Goal: Information Seeking & Learning: Learn about a topic

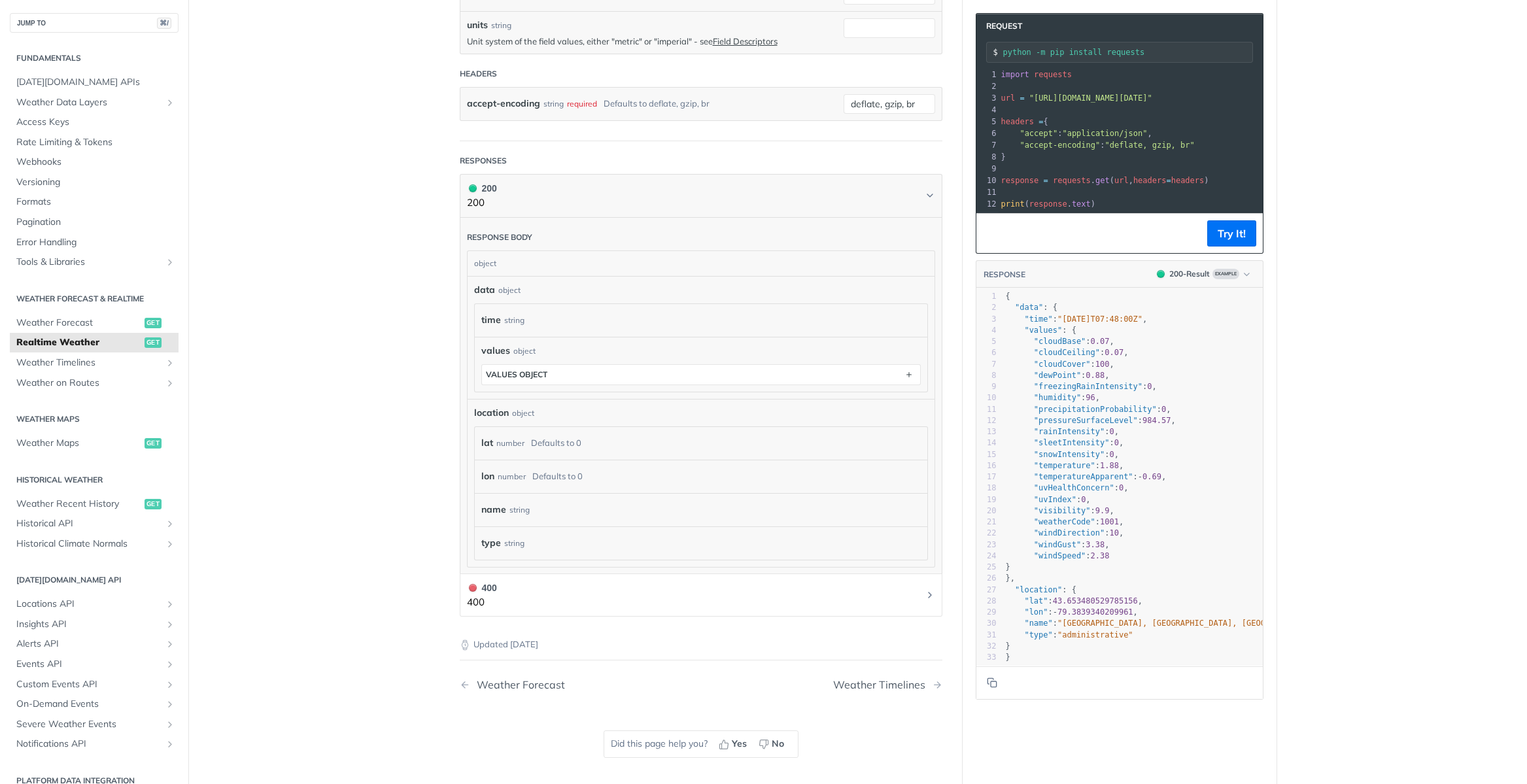
scroll to position [430, 0]
click at [684, 315] on div "time string" at bounding box center [701, 323] width 440 height 19
click at [627, 302] on div "data object time string values object values object" at bounding box center [701, 340] width 454 height 109
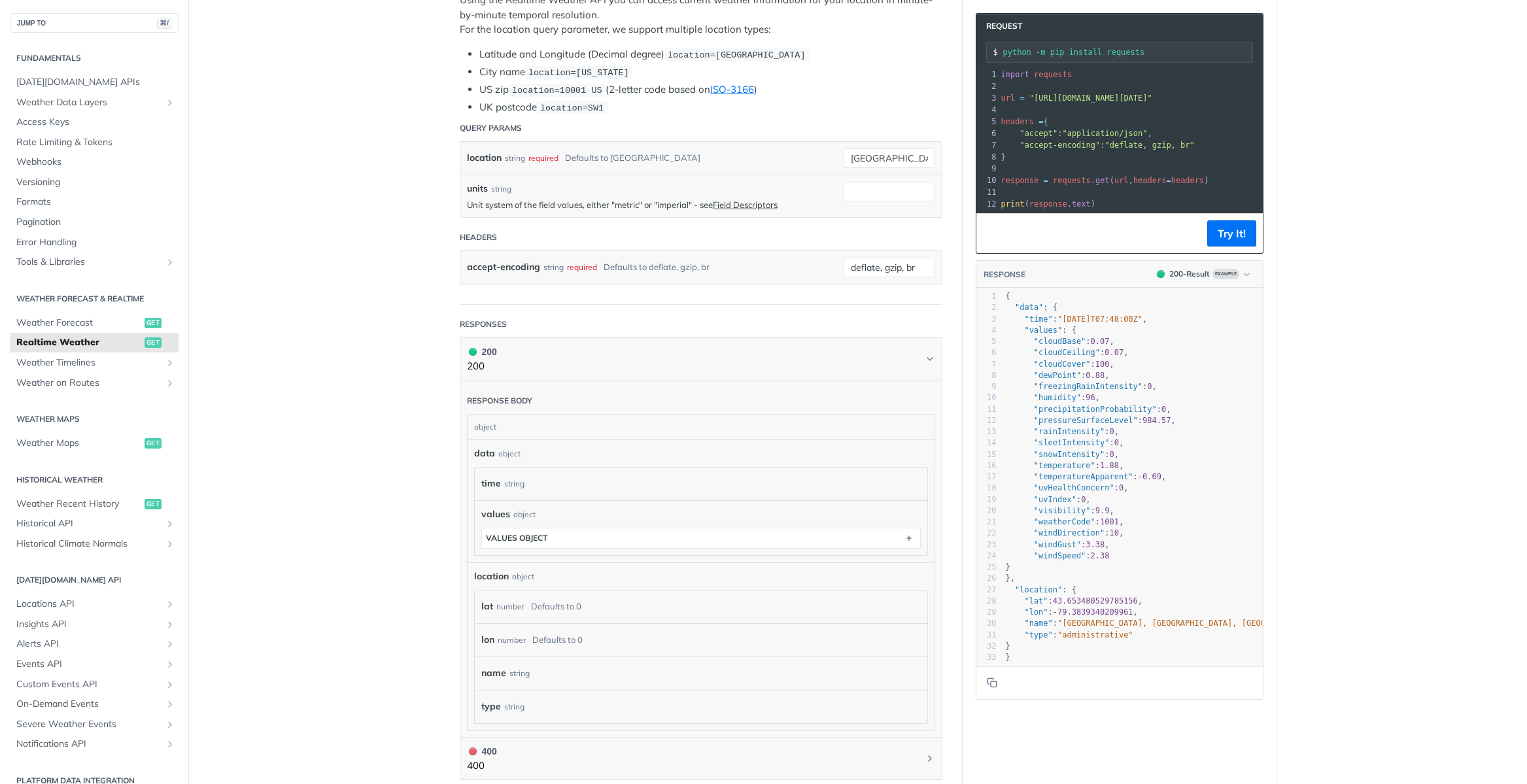
scroll to position [309, 0]
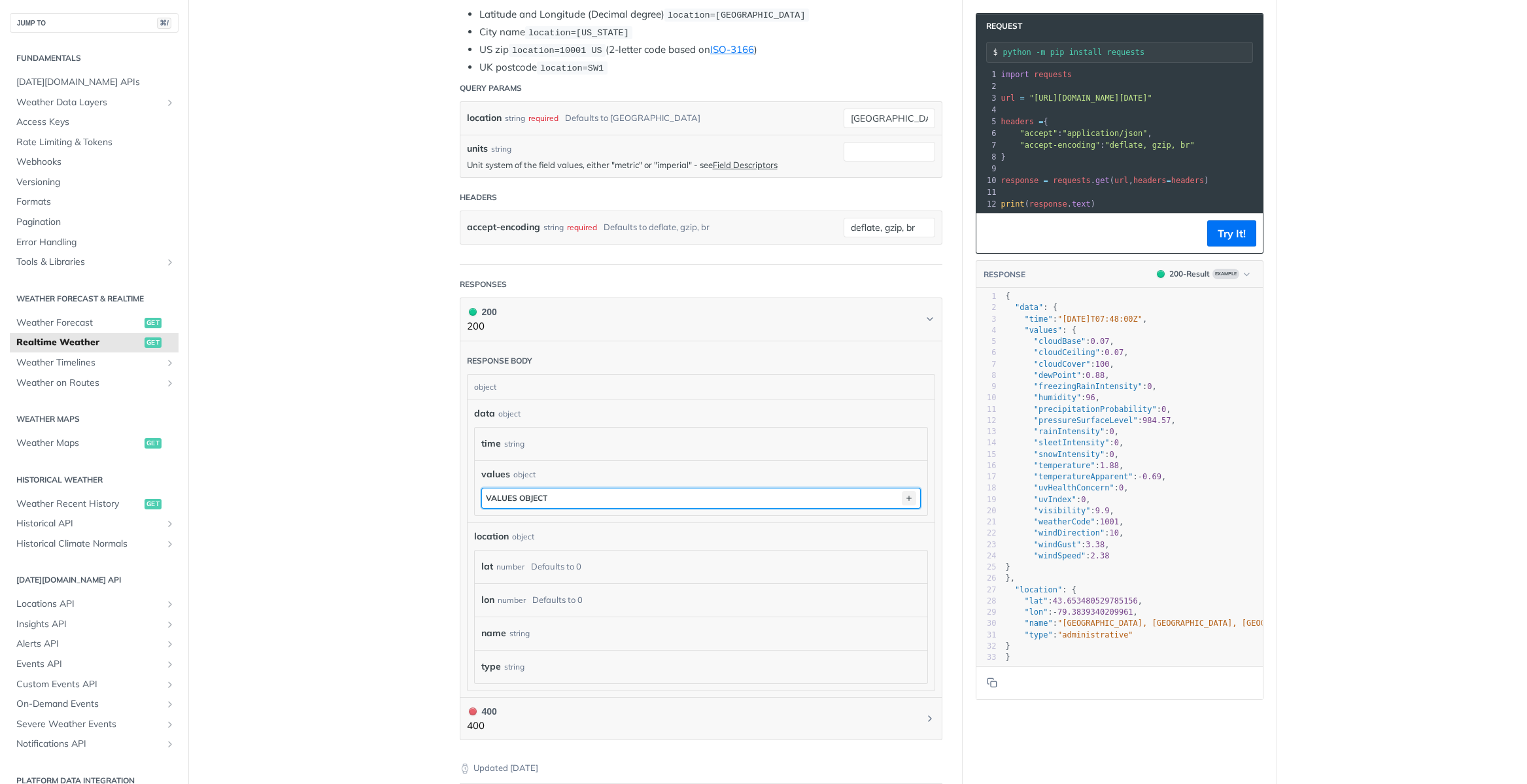
click at [912, 495] on icon "button" at bounding box center [908, 498] width 14 height 14
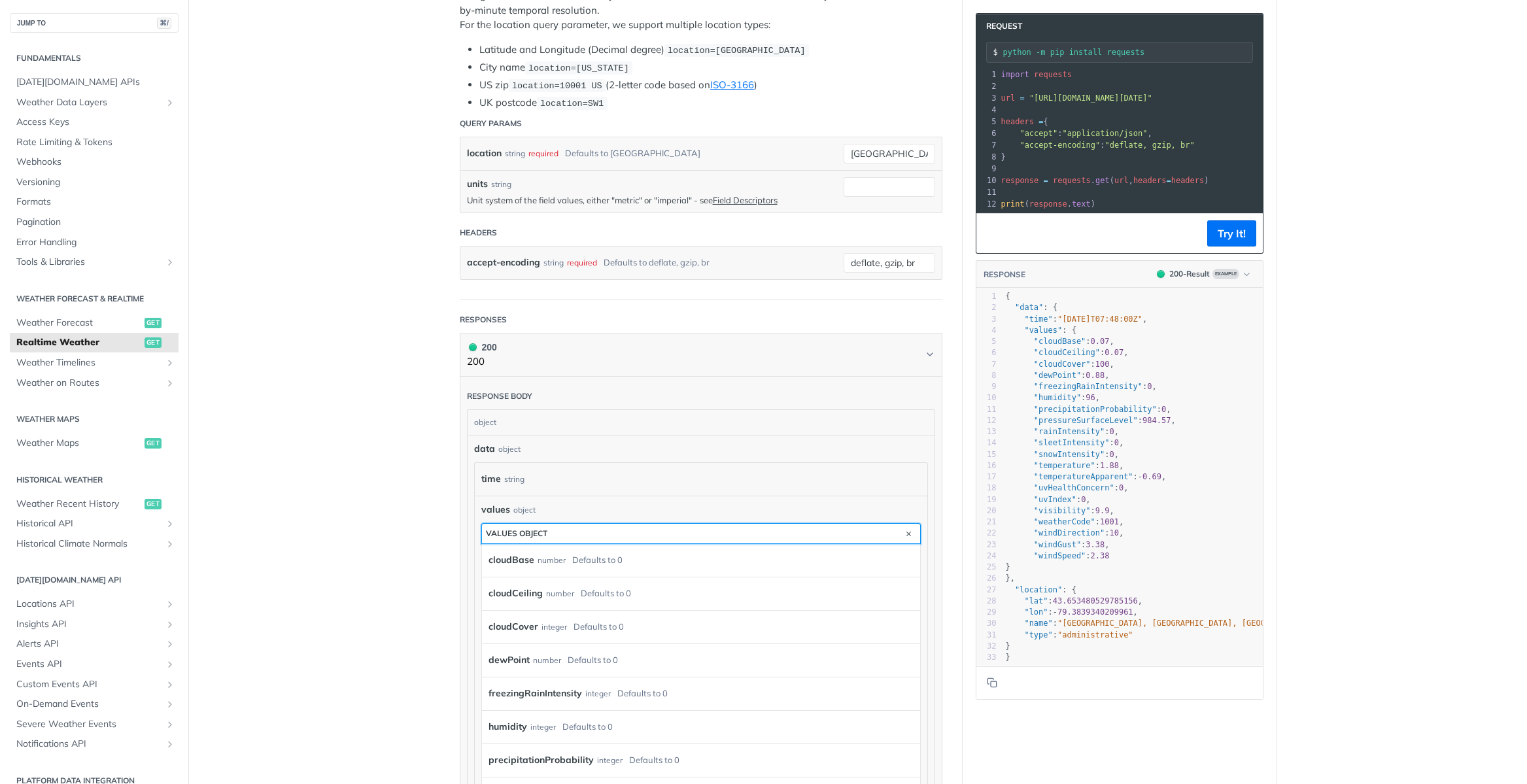
scroll to position [0, 0]
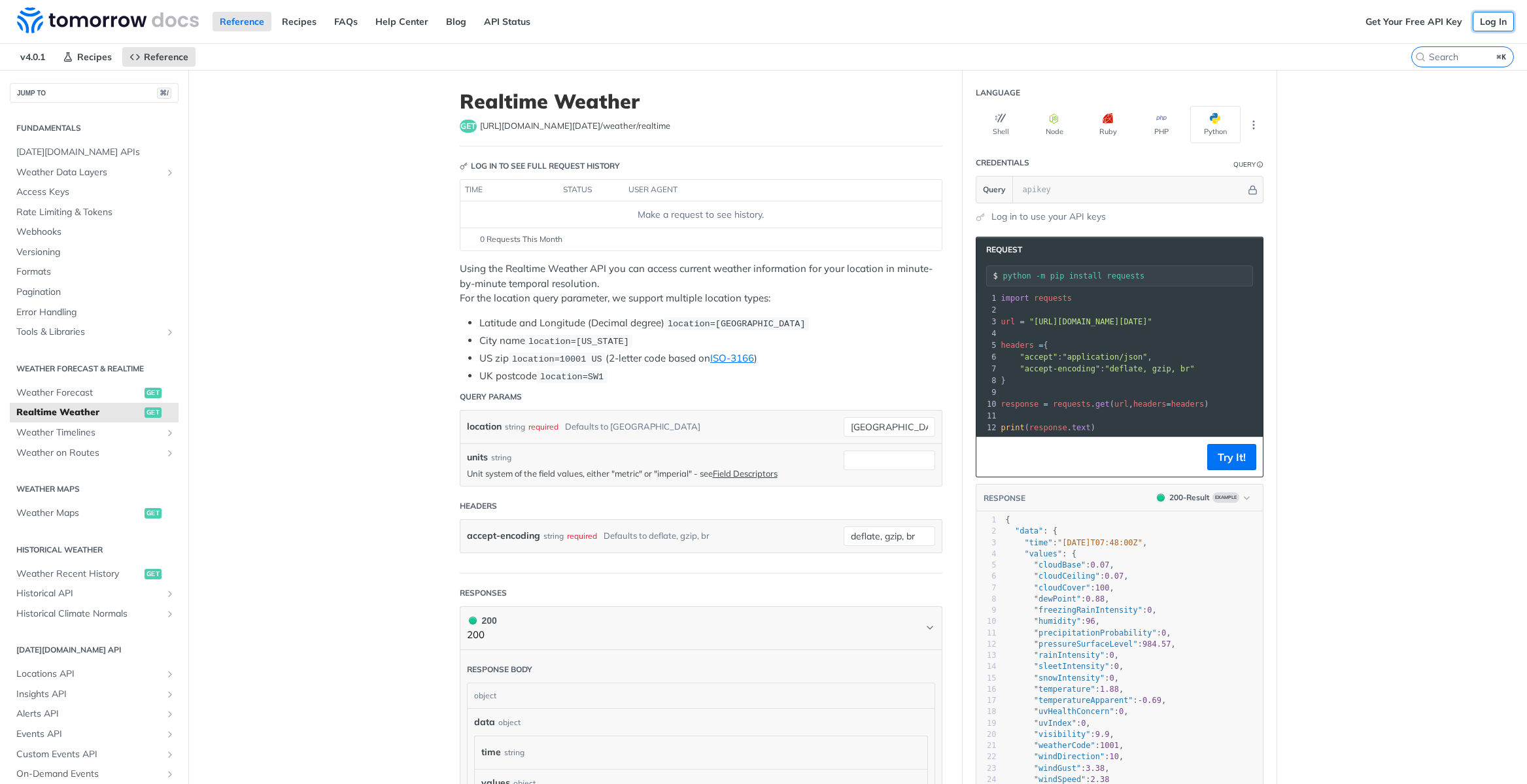
click at [1494, 19] on link "Log In" at bounding box center [1493, 22] width 41 height 19
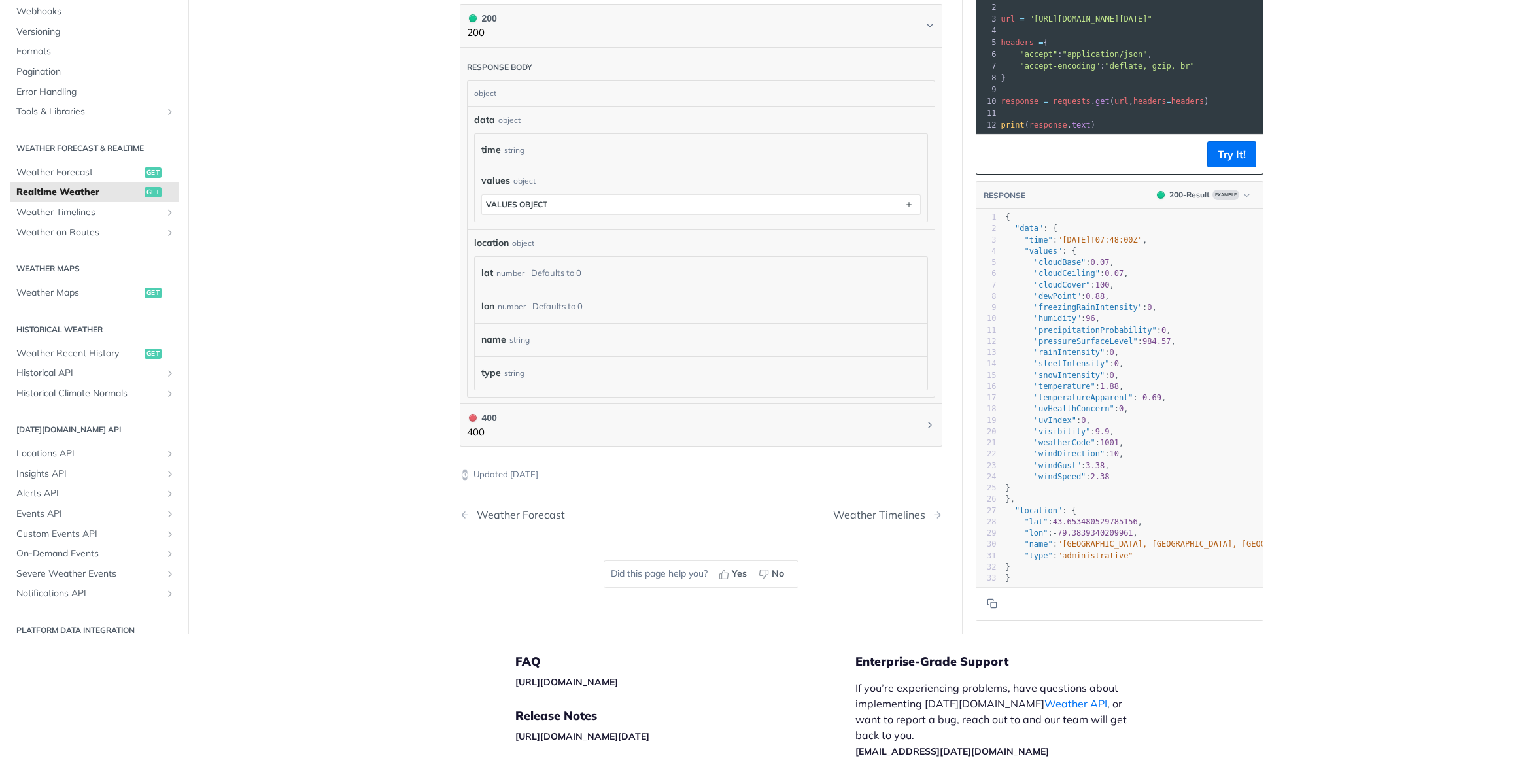
scroll to position [686, 0]
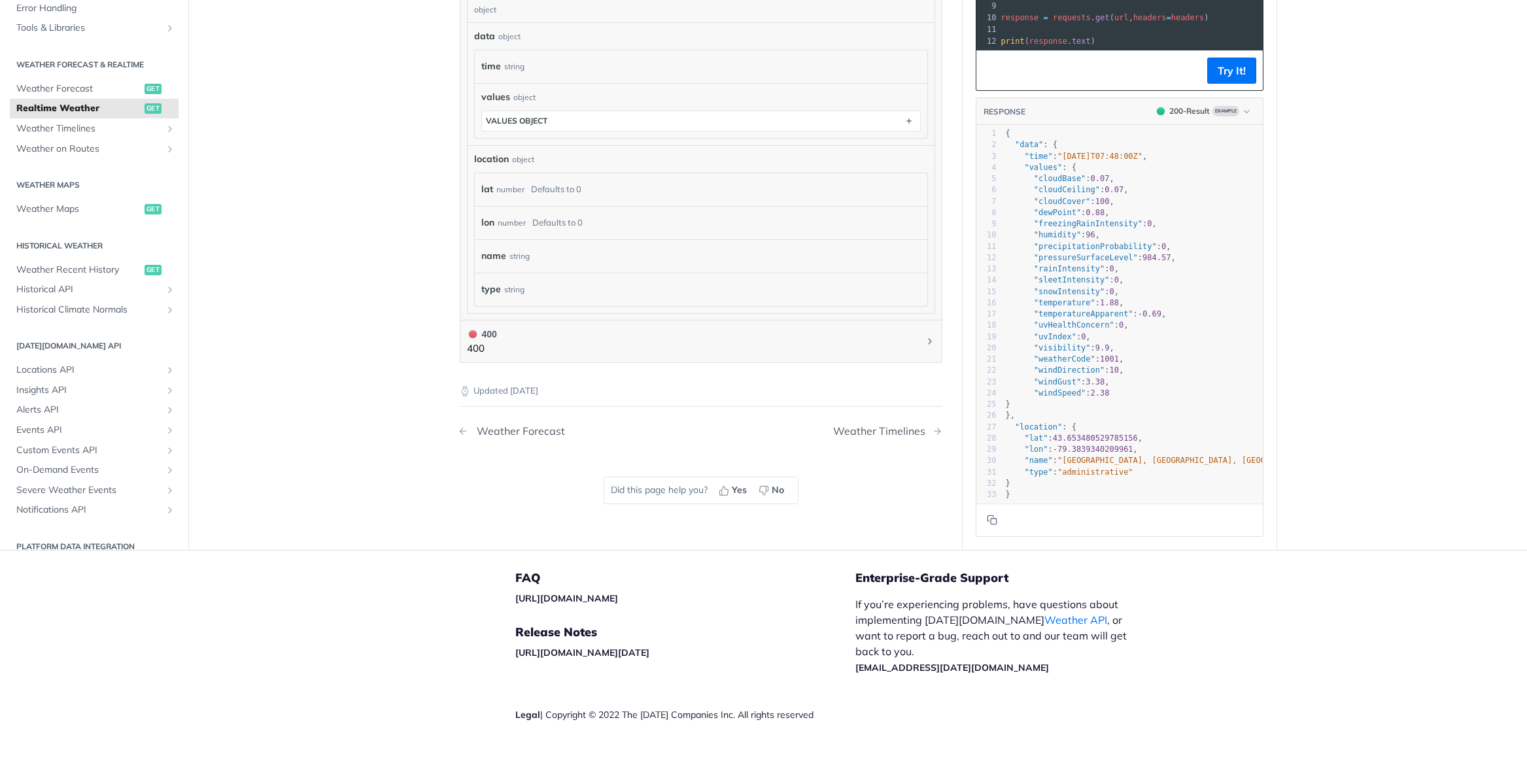
click at [536, 431] on div "Weather Forecast" at bounding box center [517, 431] width 95 height 12
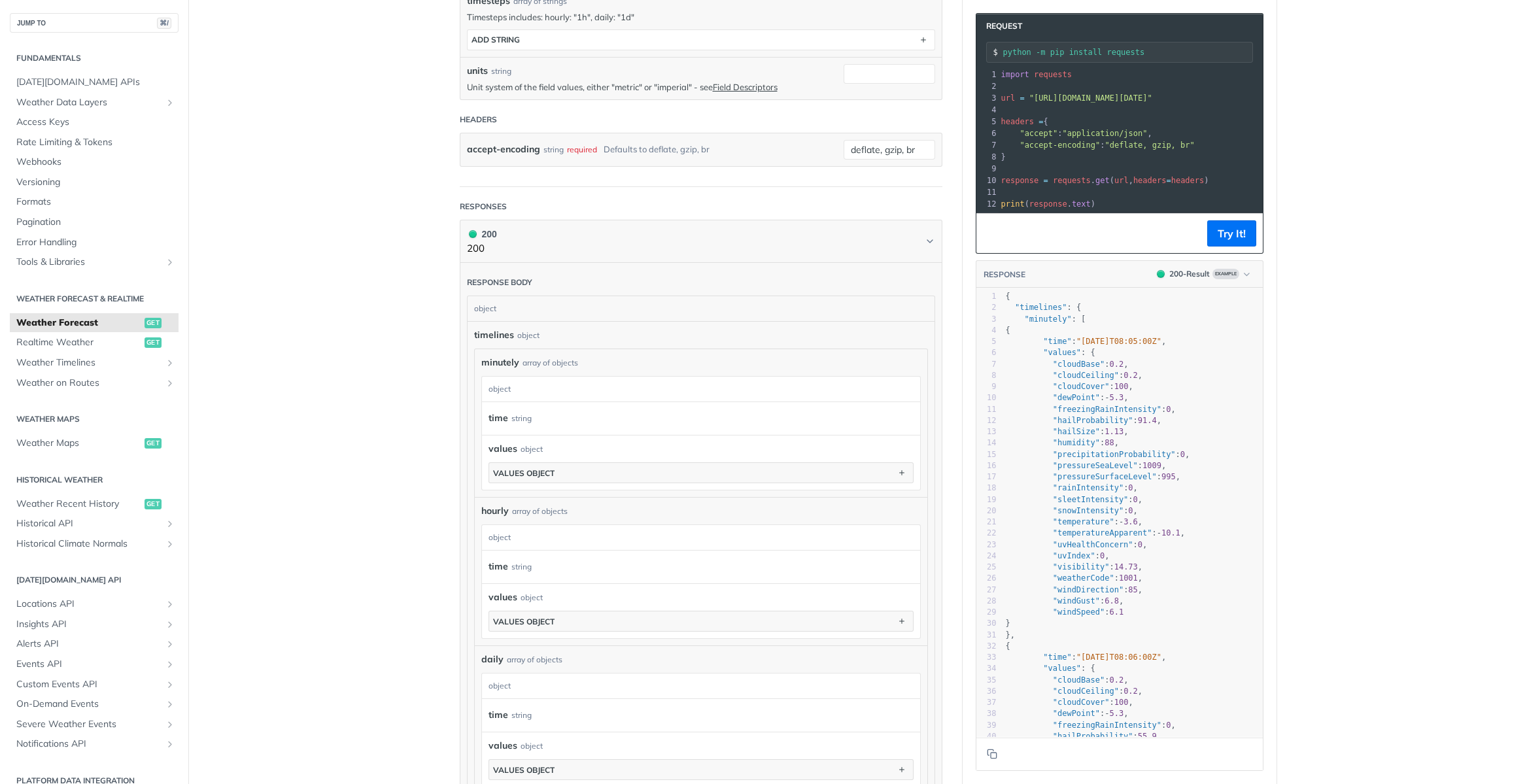
scroll to position [477, 0]
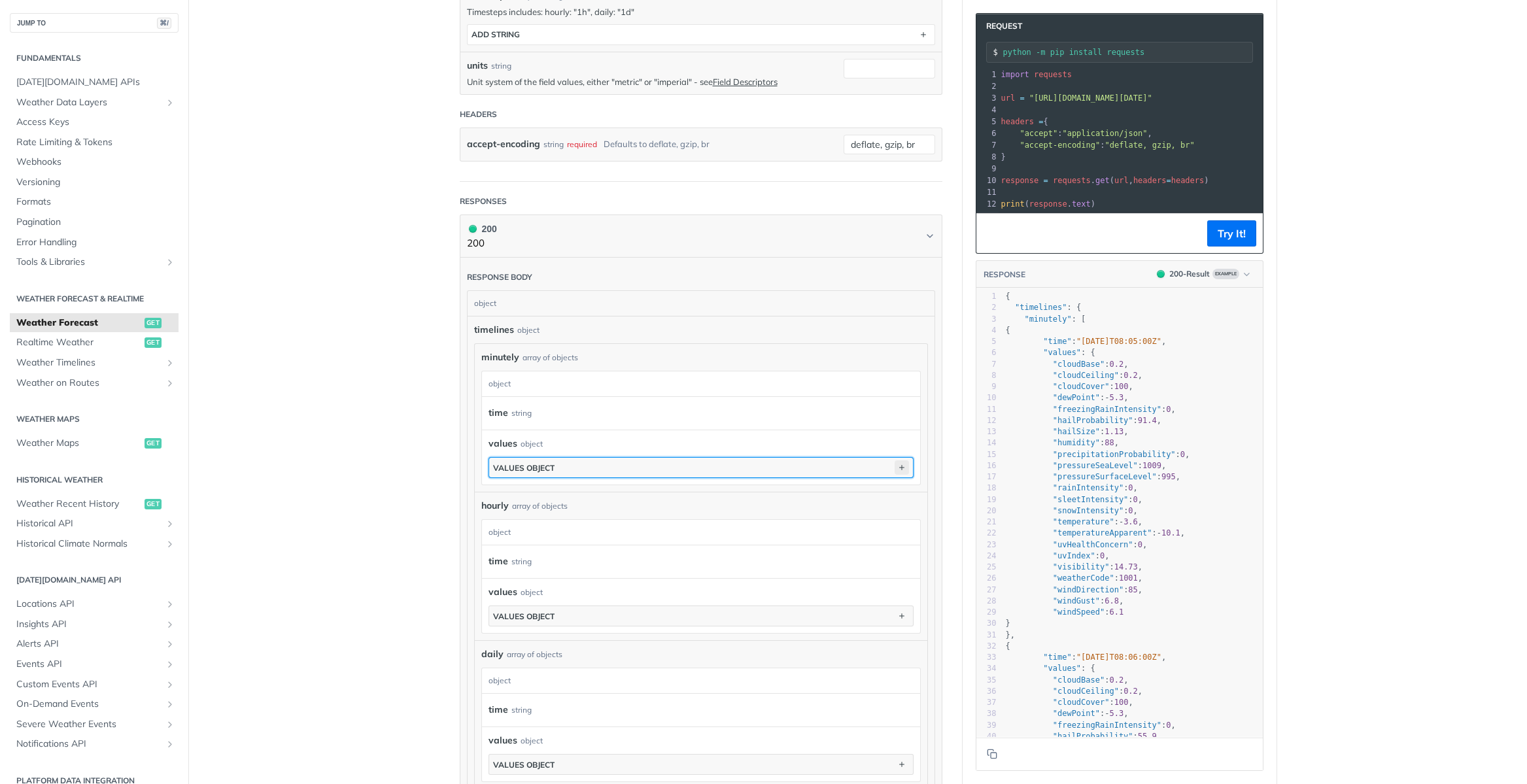
click at [895, 465] on icon "button" at bounding box center [901, 467] width 14 height 14
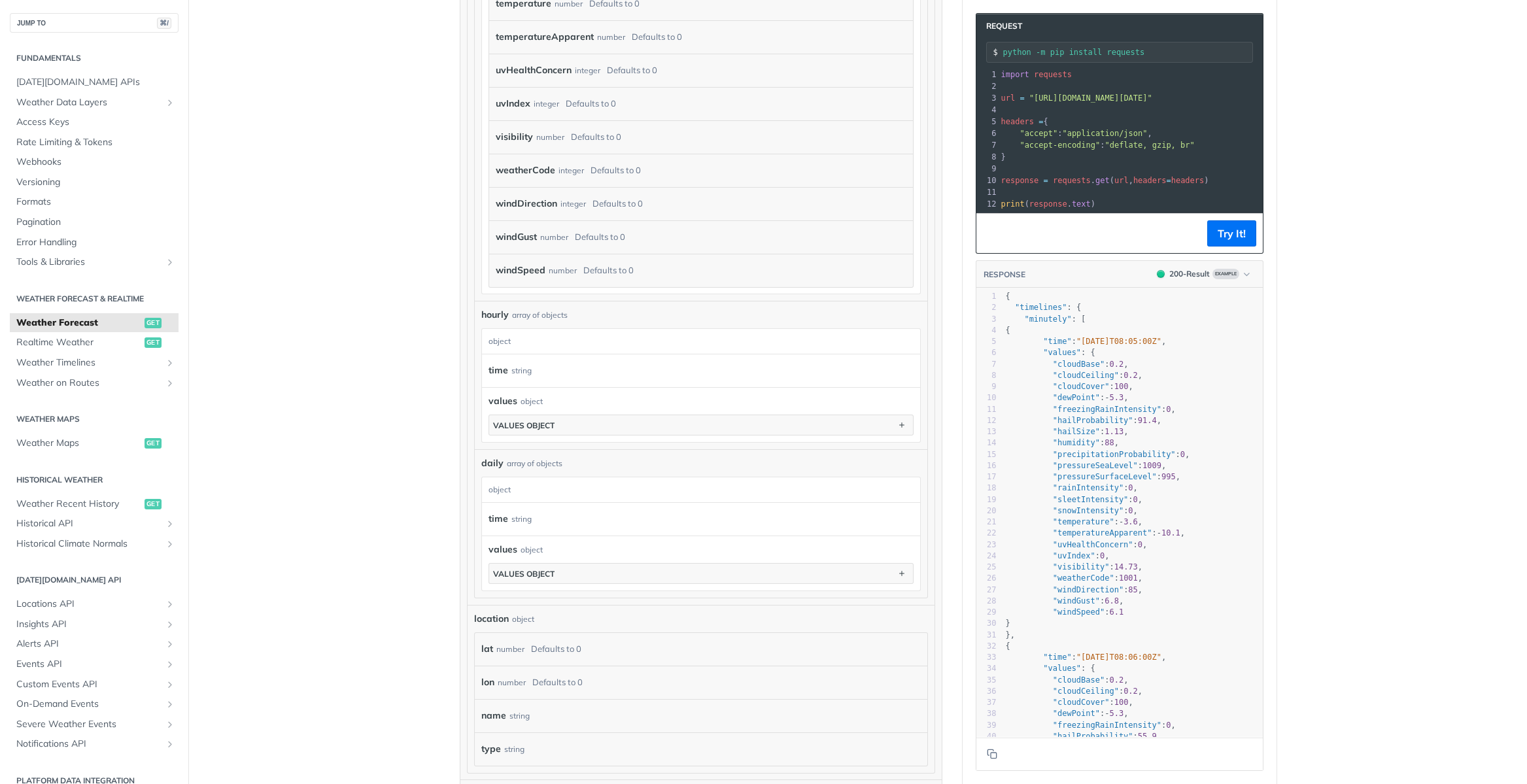
scroll to position [1777, 0]
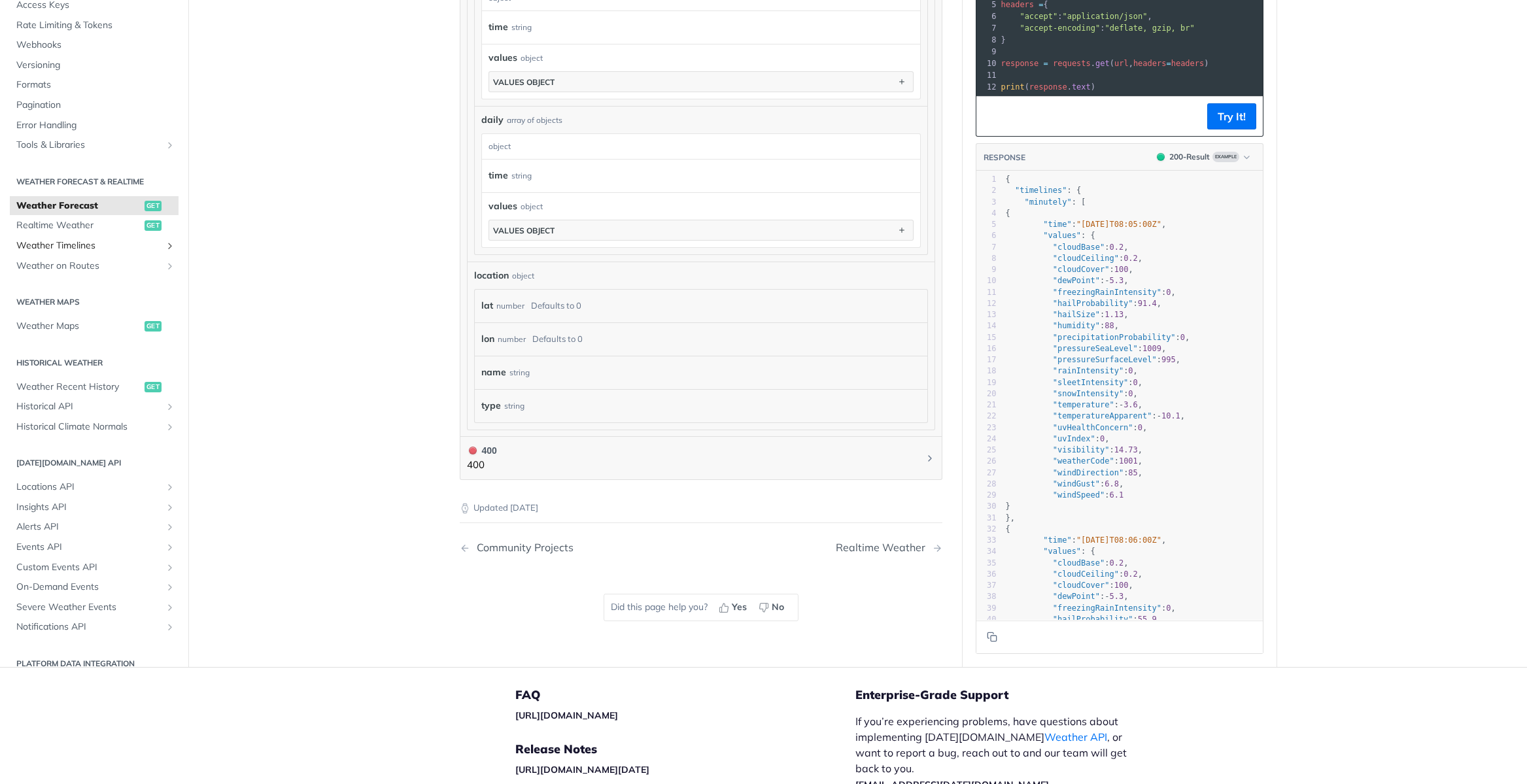
click at [119, 245] on span "Weather Timelines" at bounding box center [89, 245] width 145 height 13
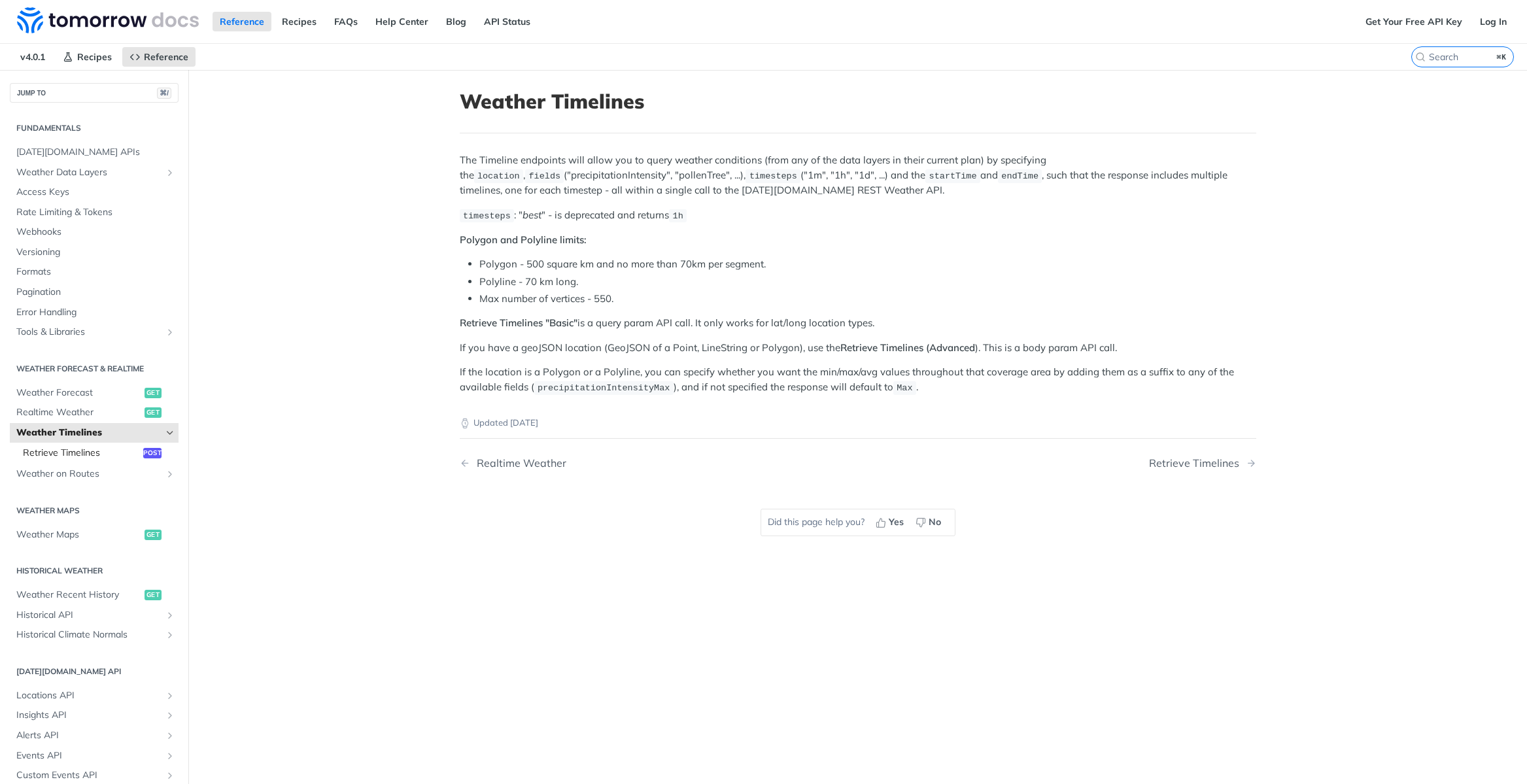
click at [73, 454] on span "Retrieve Timelines" at bounding box center [81, 453] width 117 height 13
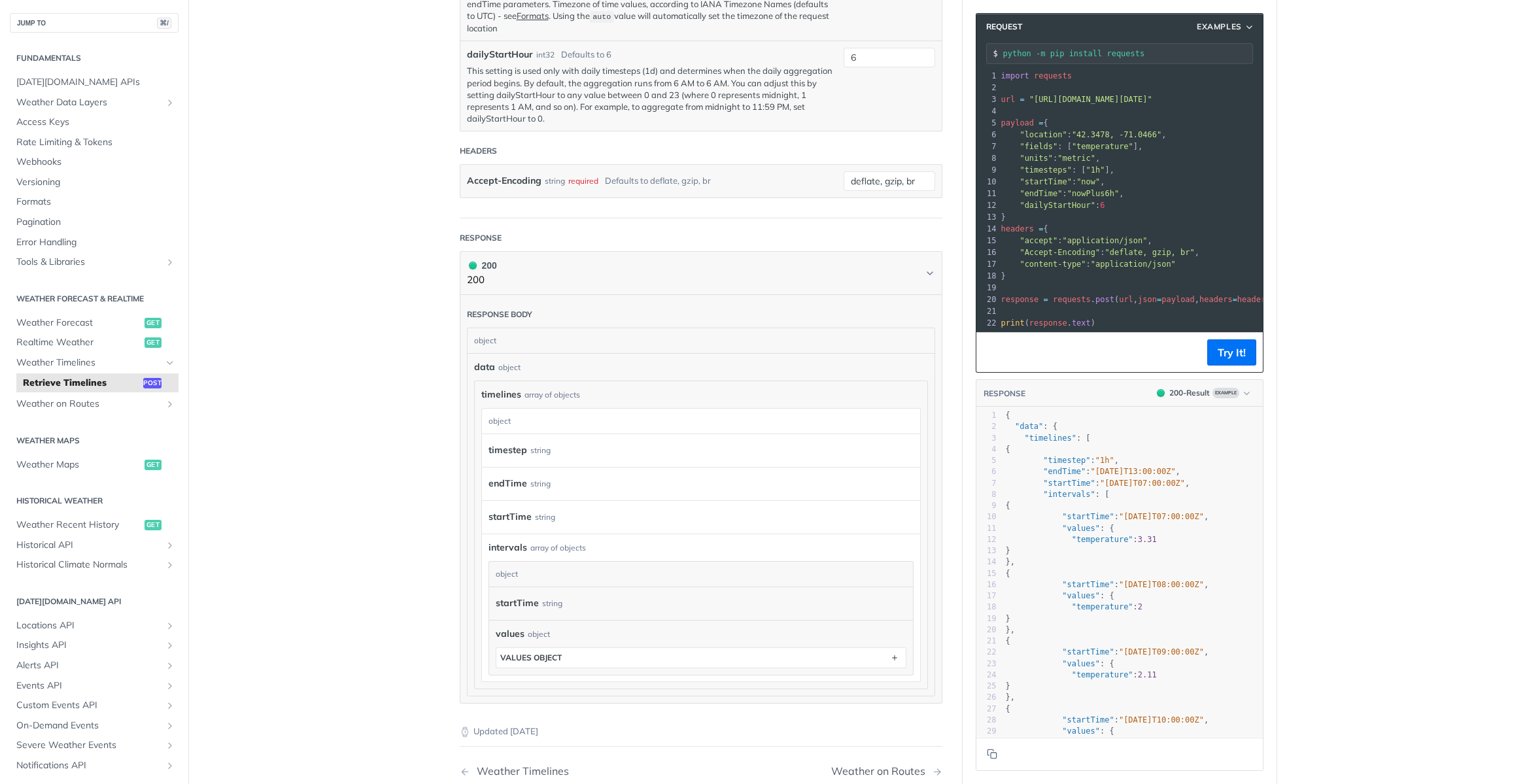
scroll to position [869, 0]
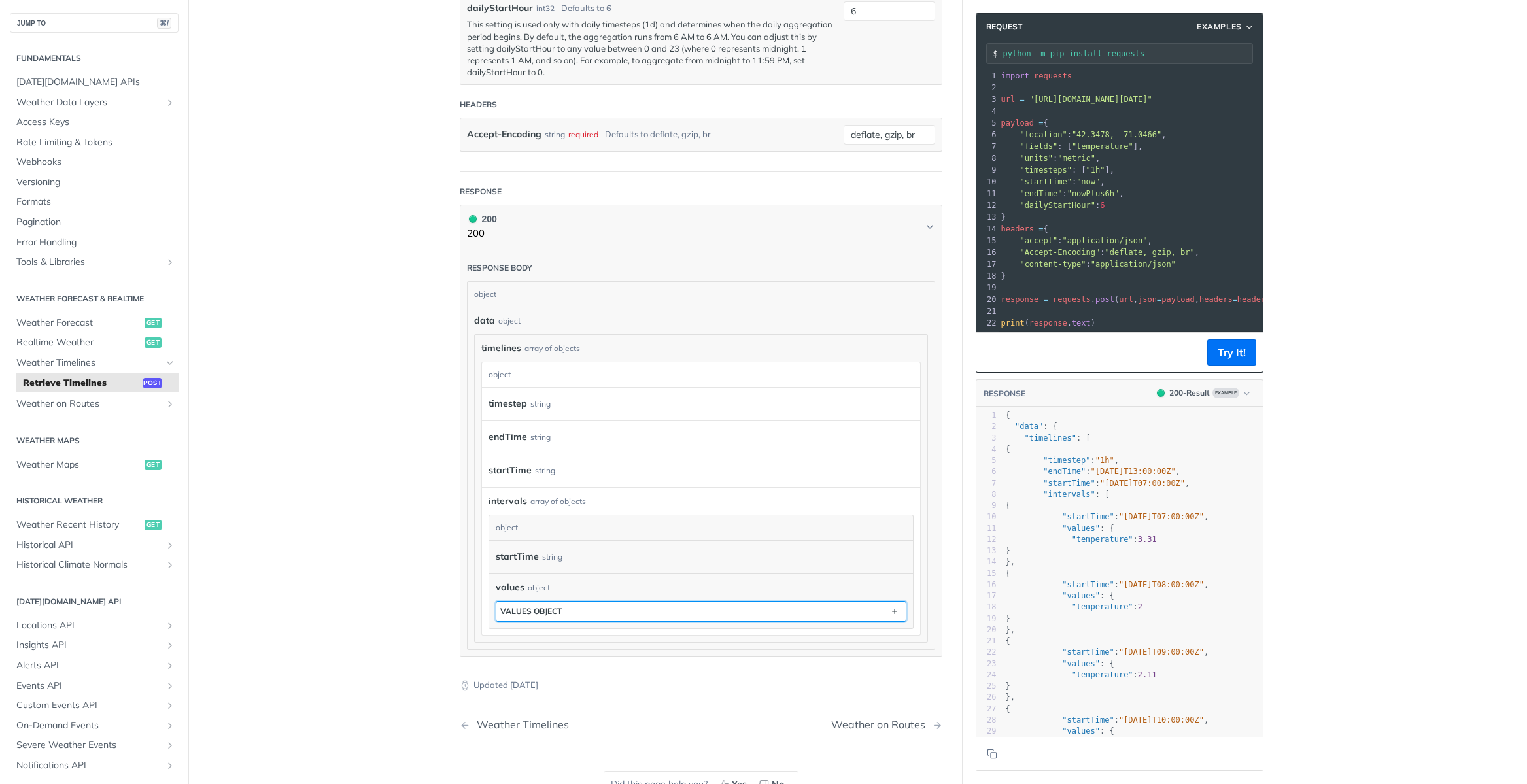
click at [800, 621] on button "values object" at bounding box center [701, 611] width 409 height 19
click at [893, 619] on icon "button" at bounding box center [894, 611] width 14 height 14
click at [893, 617] on icon "button" at bounding box center [894, 611] width 14 height 14
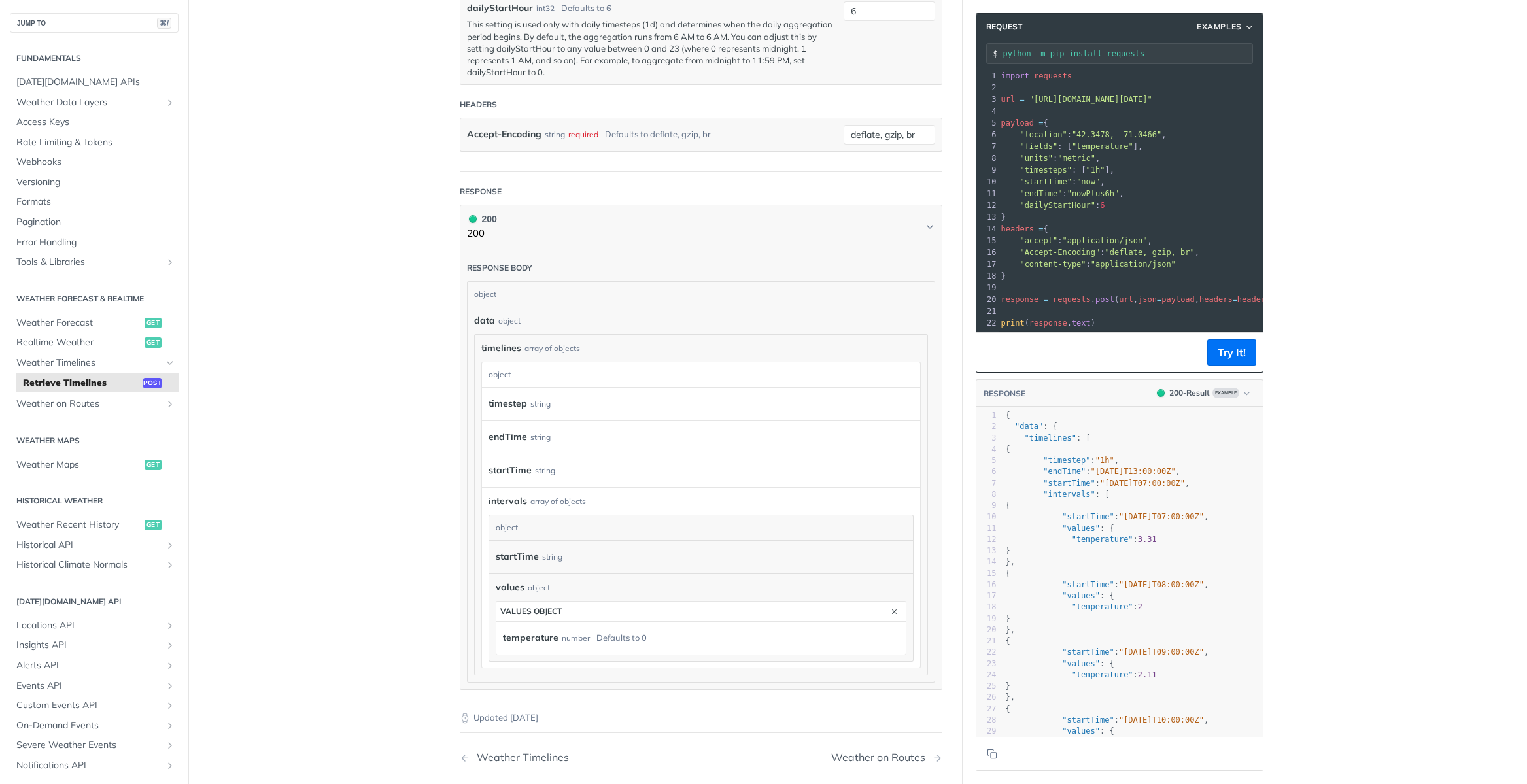
click at [859, 648] on div "temperature number Defaults to 0" at bounding box center [698, 638] width 390 height 19
click at [602, 648] on div "Defaults to 0" at bounding box center [621, 638] width 50 height 19
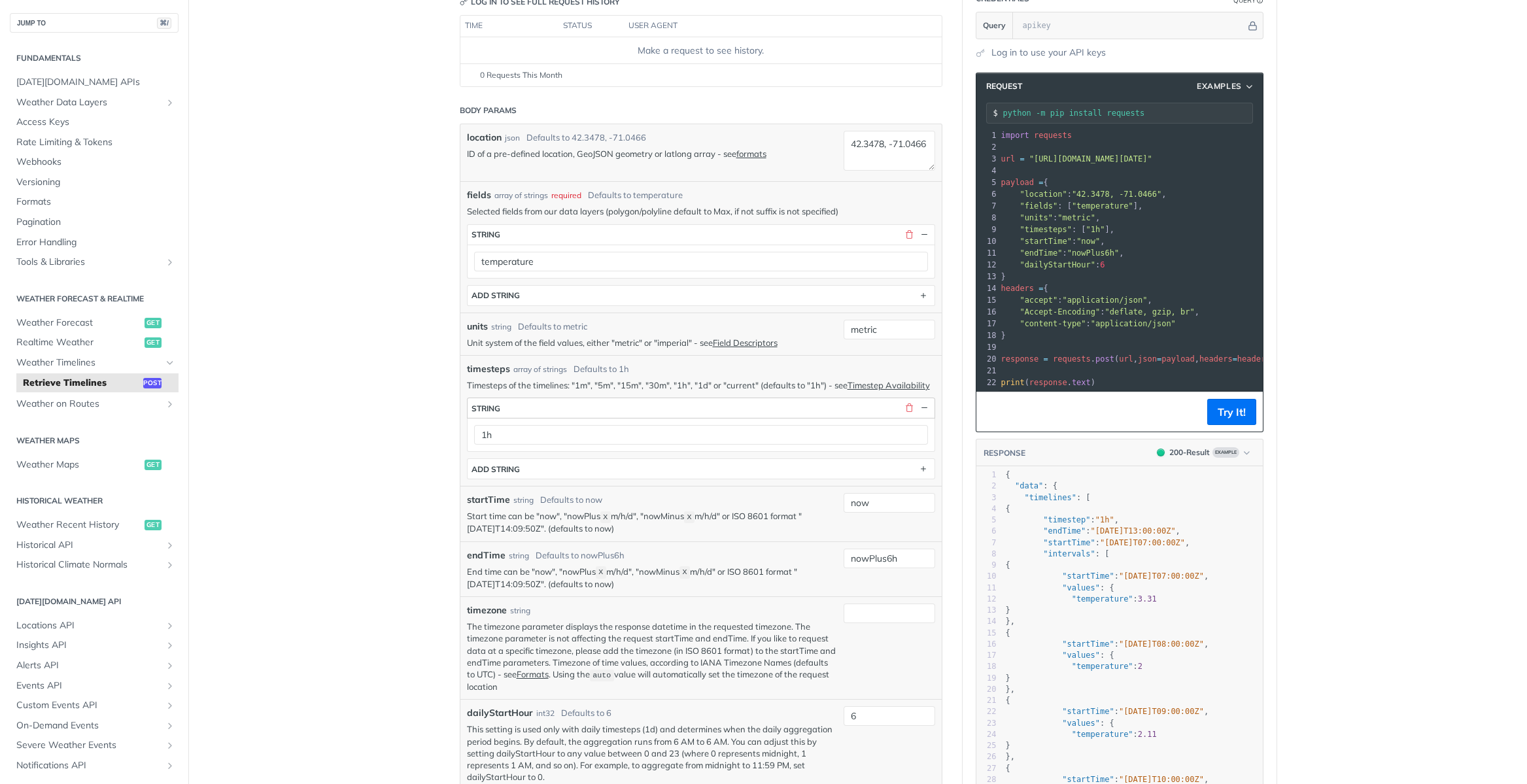
scroll to position [137, 0]
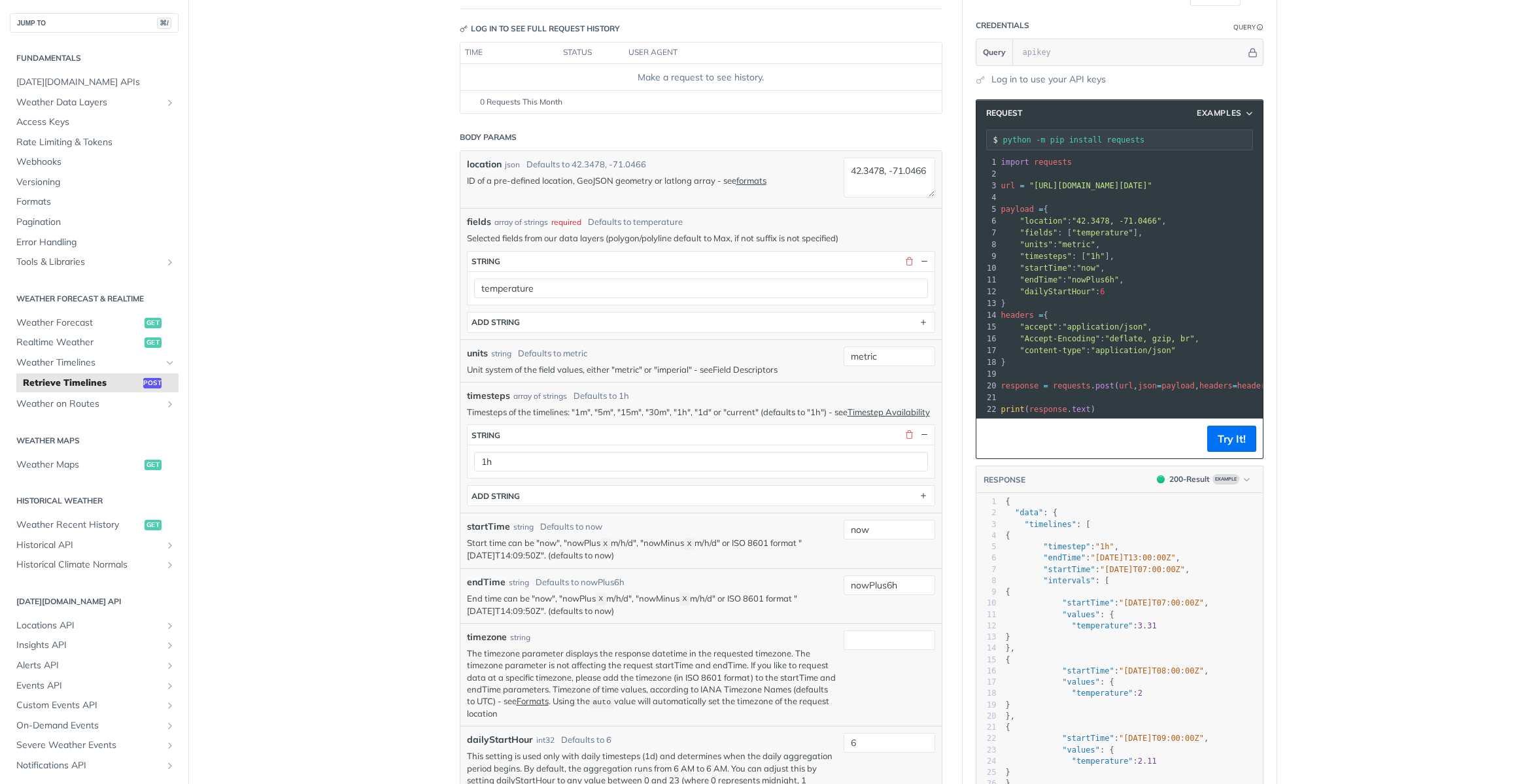
click at [730, 372] on link "Field Descriptors" at bounding box center [745, 370] width 65 height 11
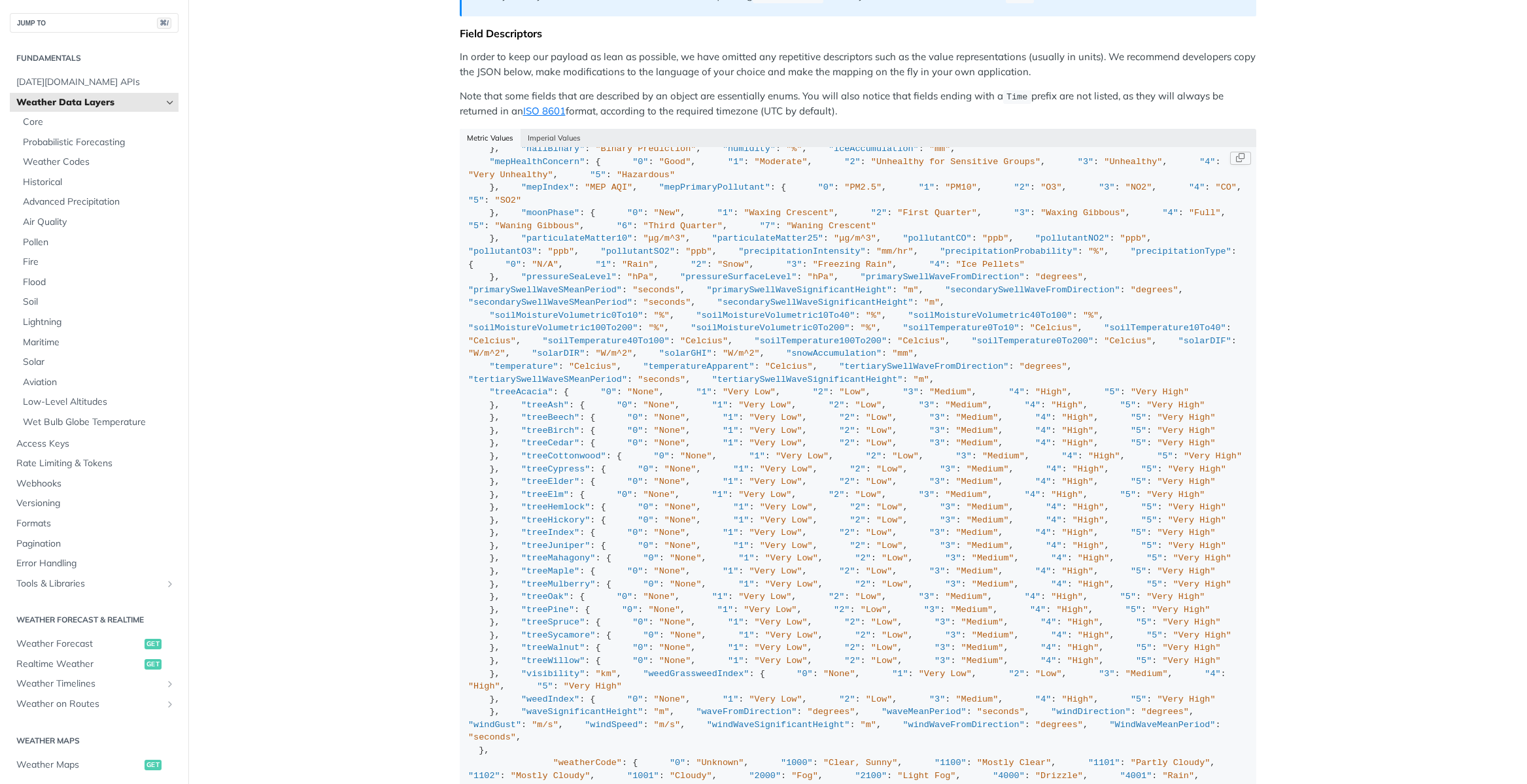
scroll to position [100, 0]
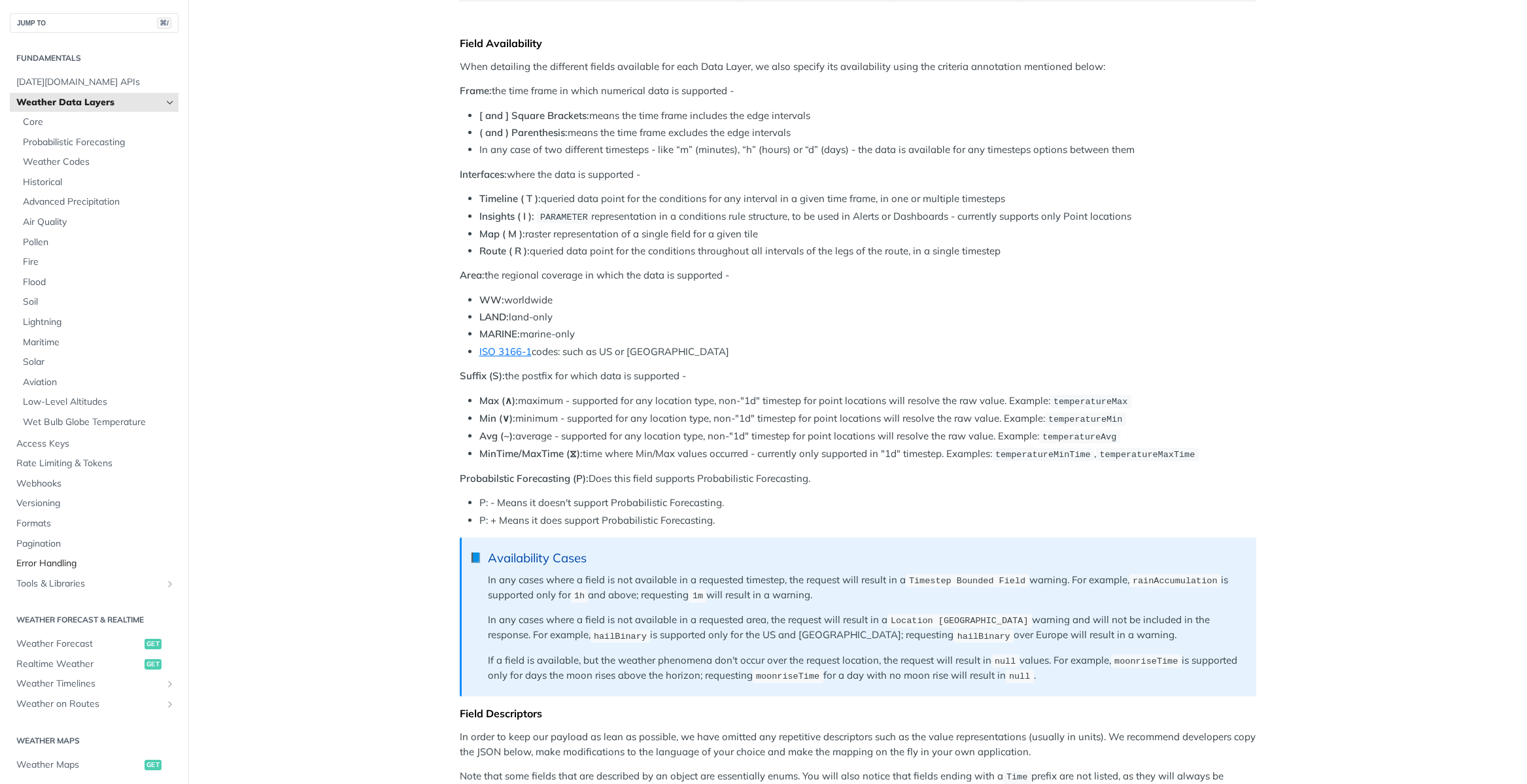
scroll to position [0, 0]
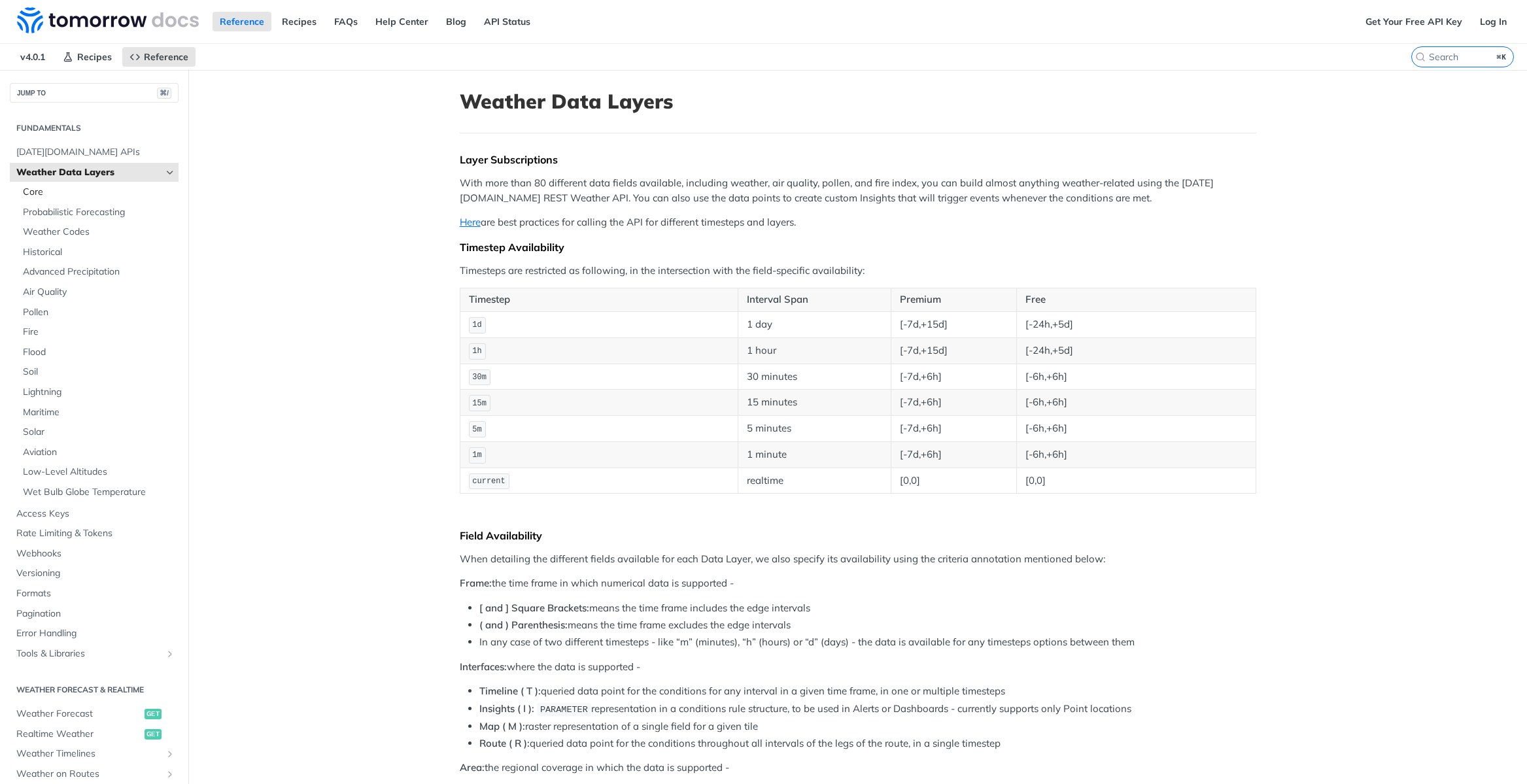
click at [58, 190] on span "Core" at bounding box center [99, 192] width 153 height 13
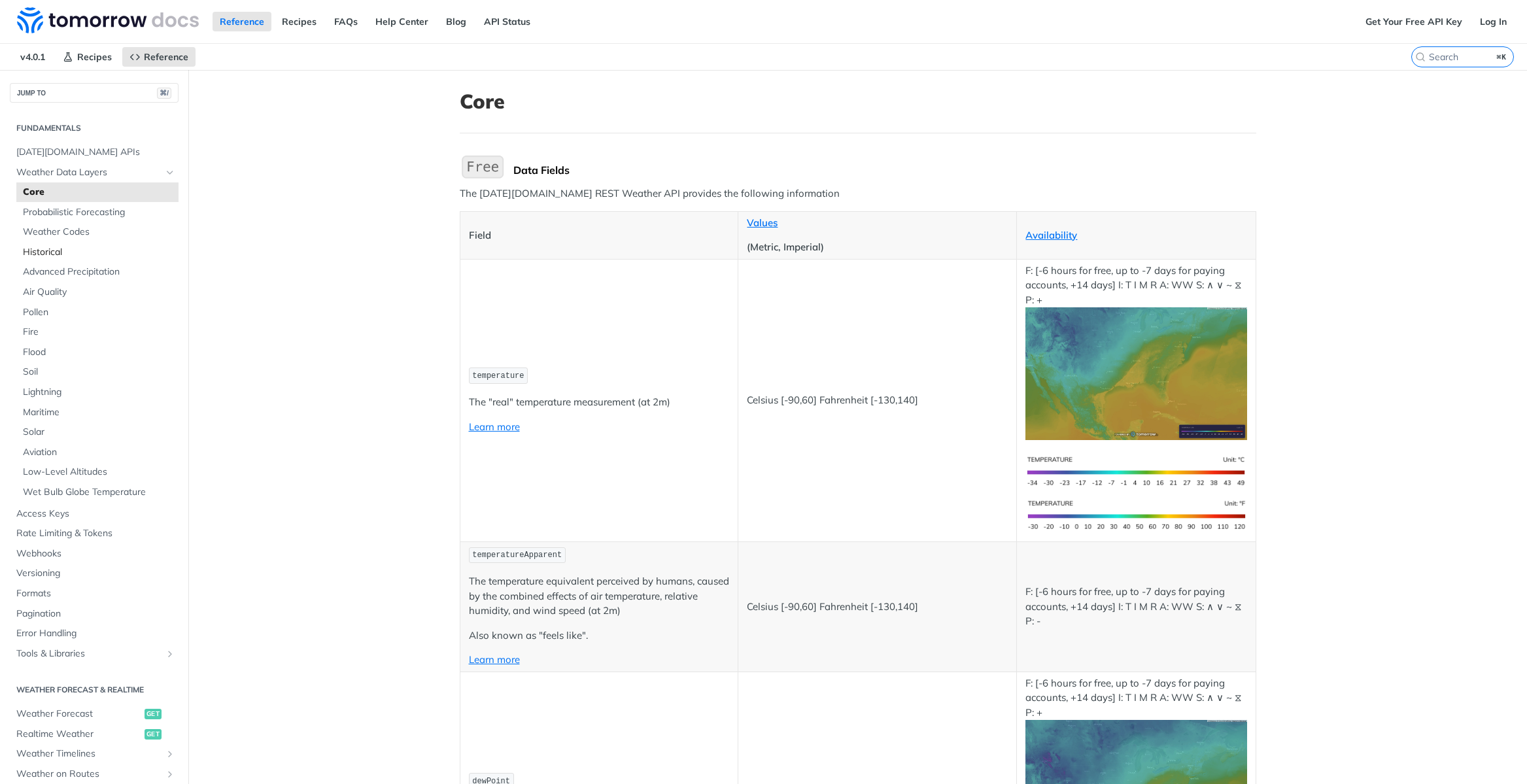
click at [71, 256] on span "Historical" at bounding box center [99, 252] width 153 height 13
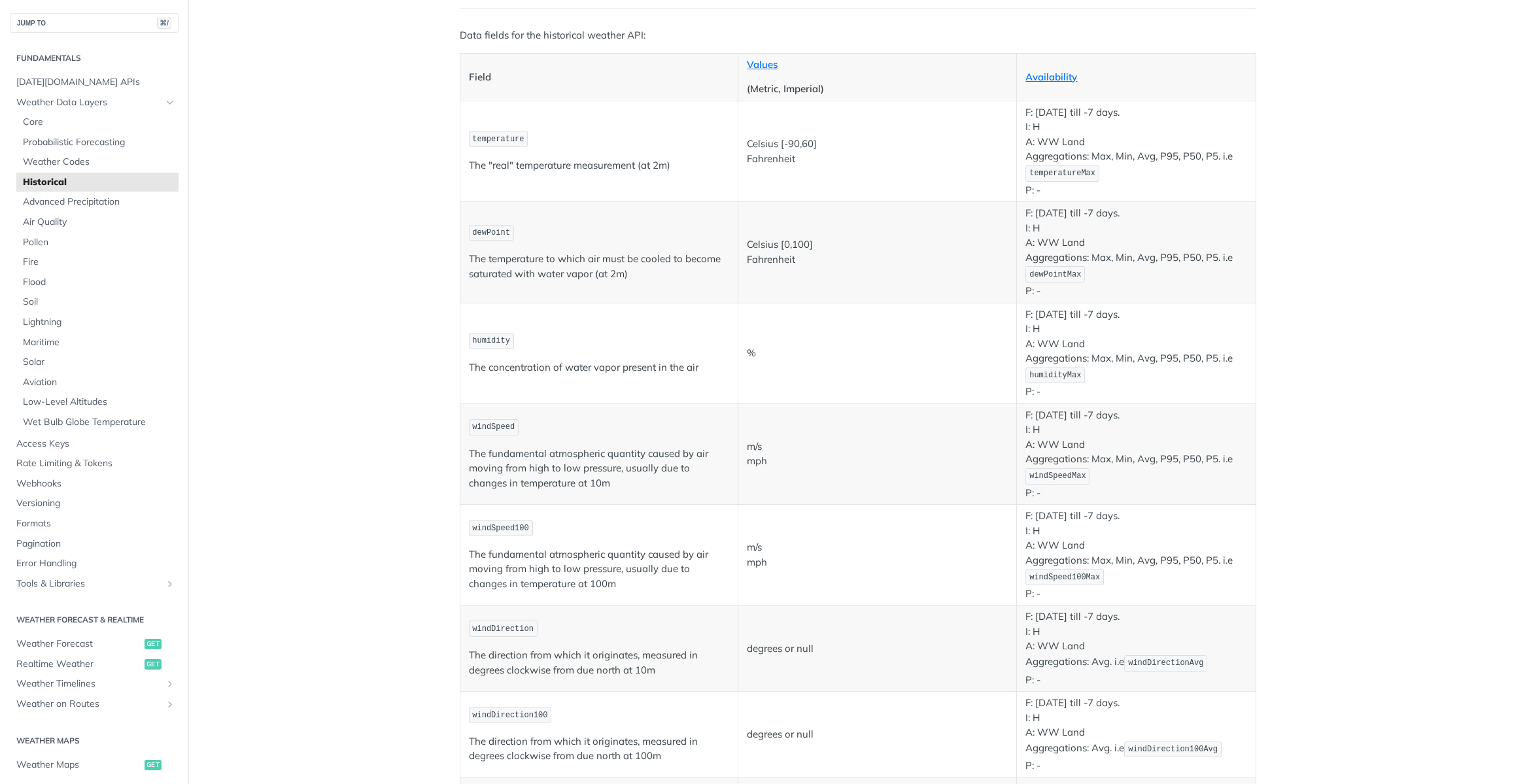
scroll to position [90, 0]
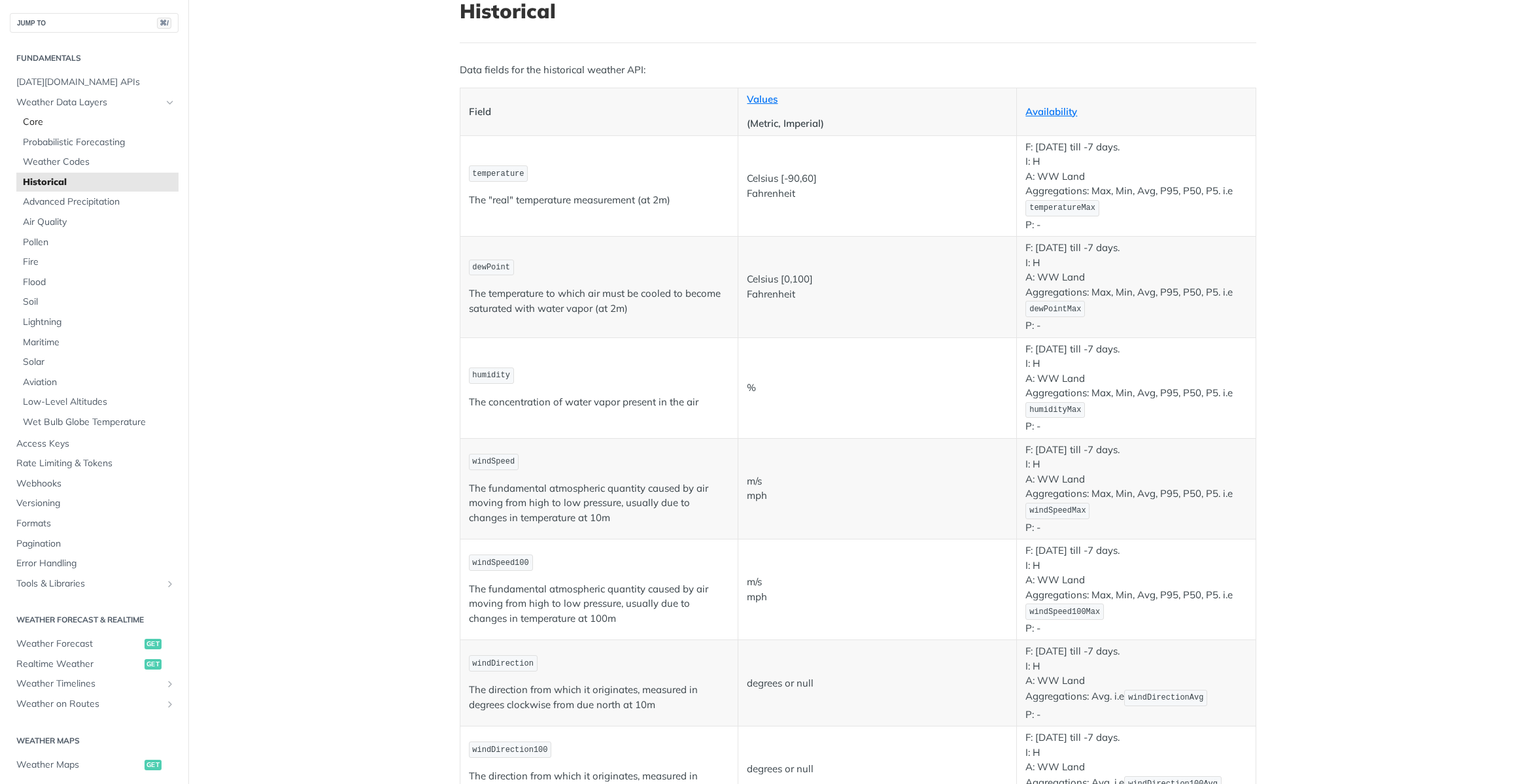
click at [81, 117] on span "Core" at bounding box center [99, 122] width 153 height 13
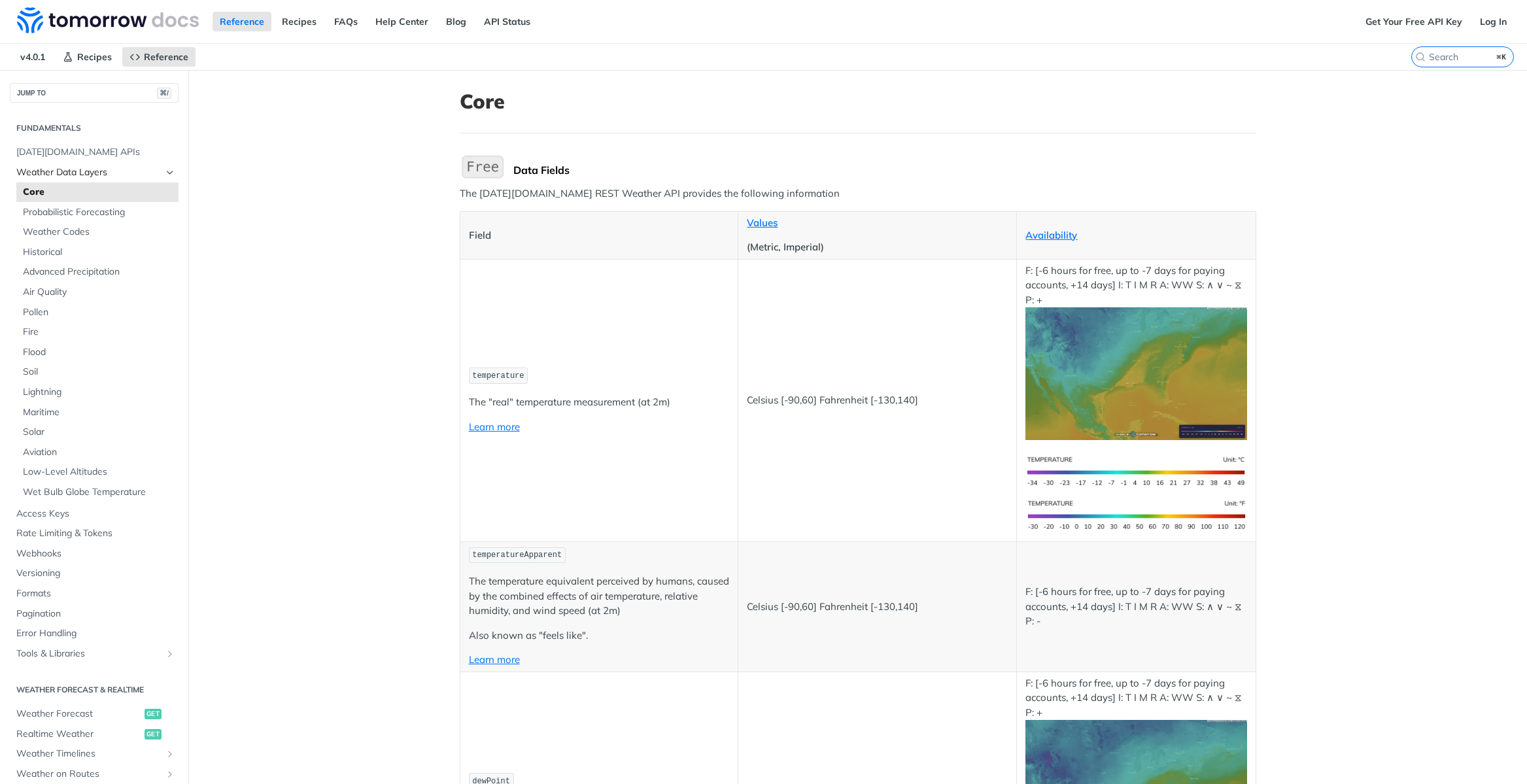
click at [84, 175] on span "Weather Data Layers" at bounding box center [89, 172] width 145 height 13
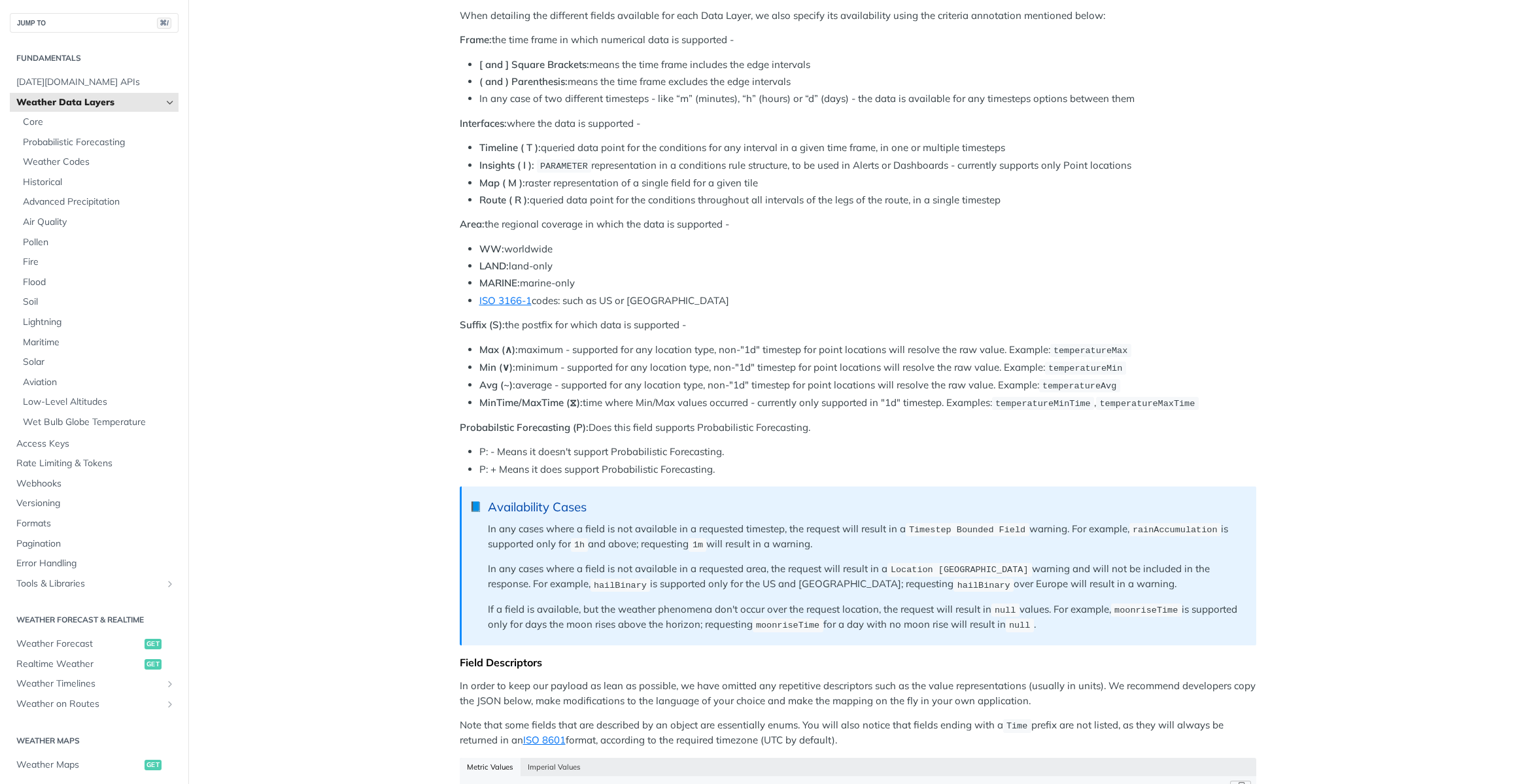
scroll to position [900, 0]
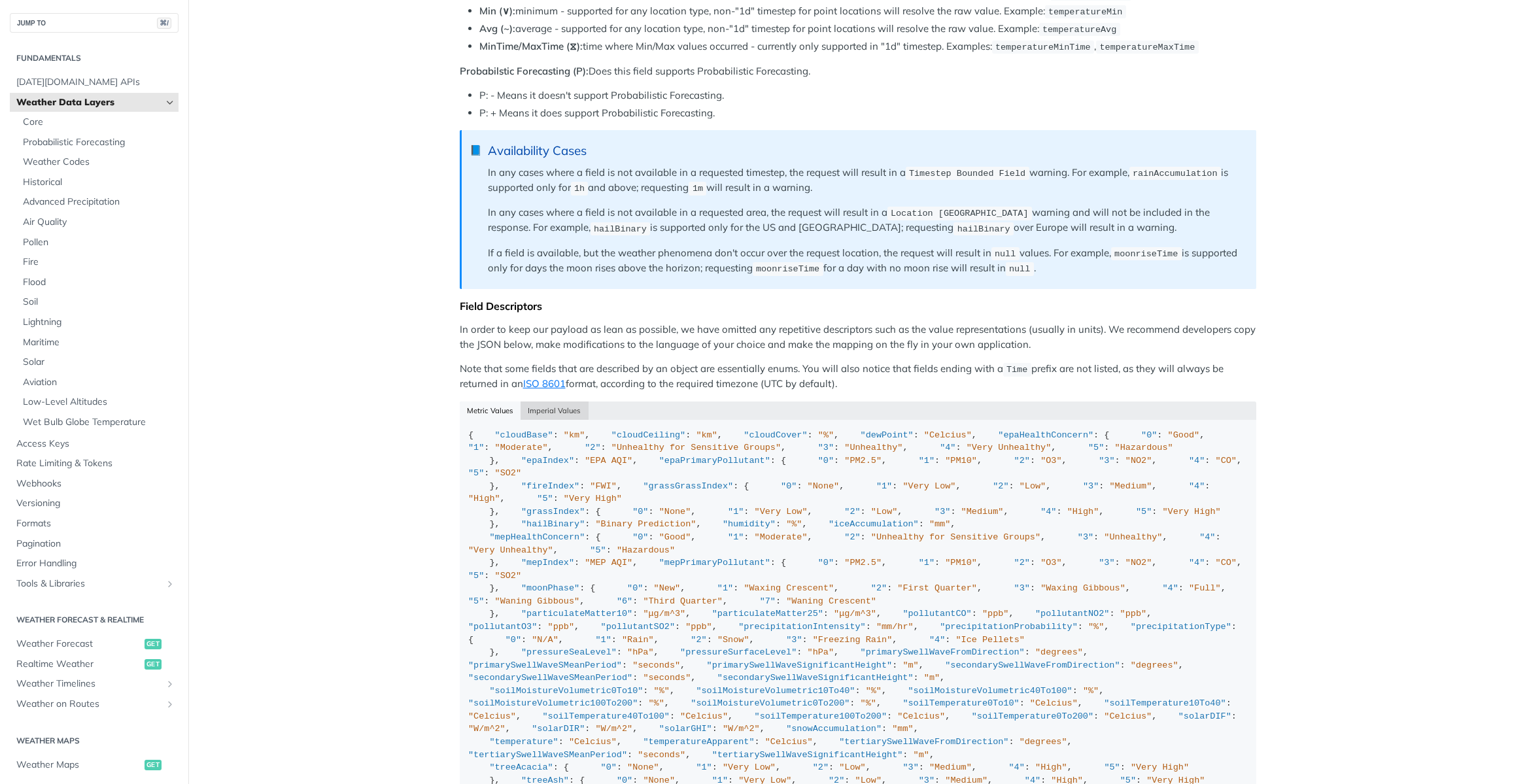
click at [551, 407] on button "Imperial Values" at bounding box center [554, 410] width 68 height 18
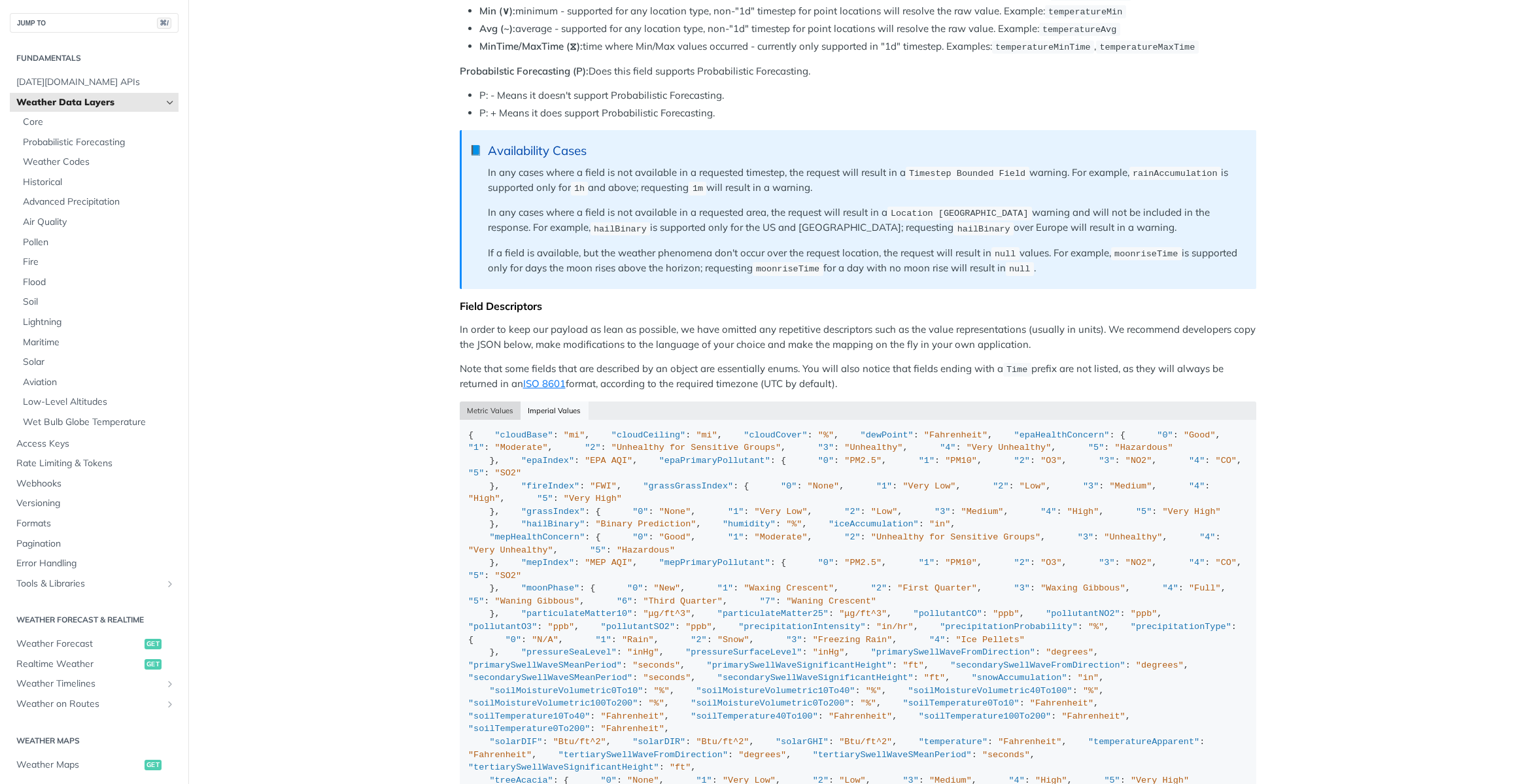
click at [499, 401] on button "Metric Values" at bounding box center [490, 410] width 61 height 18
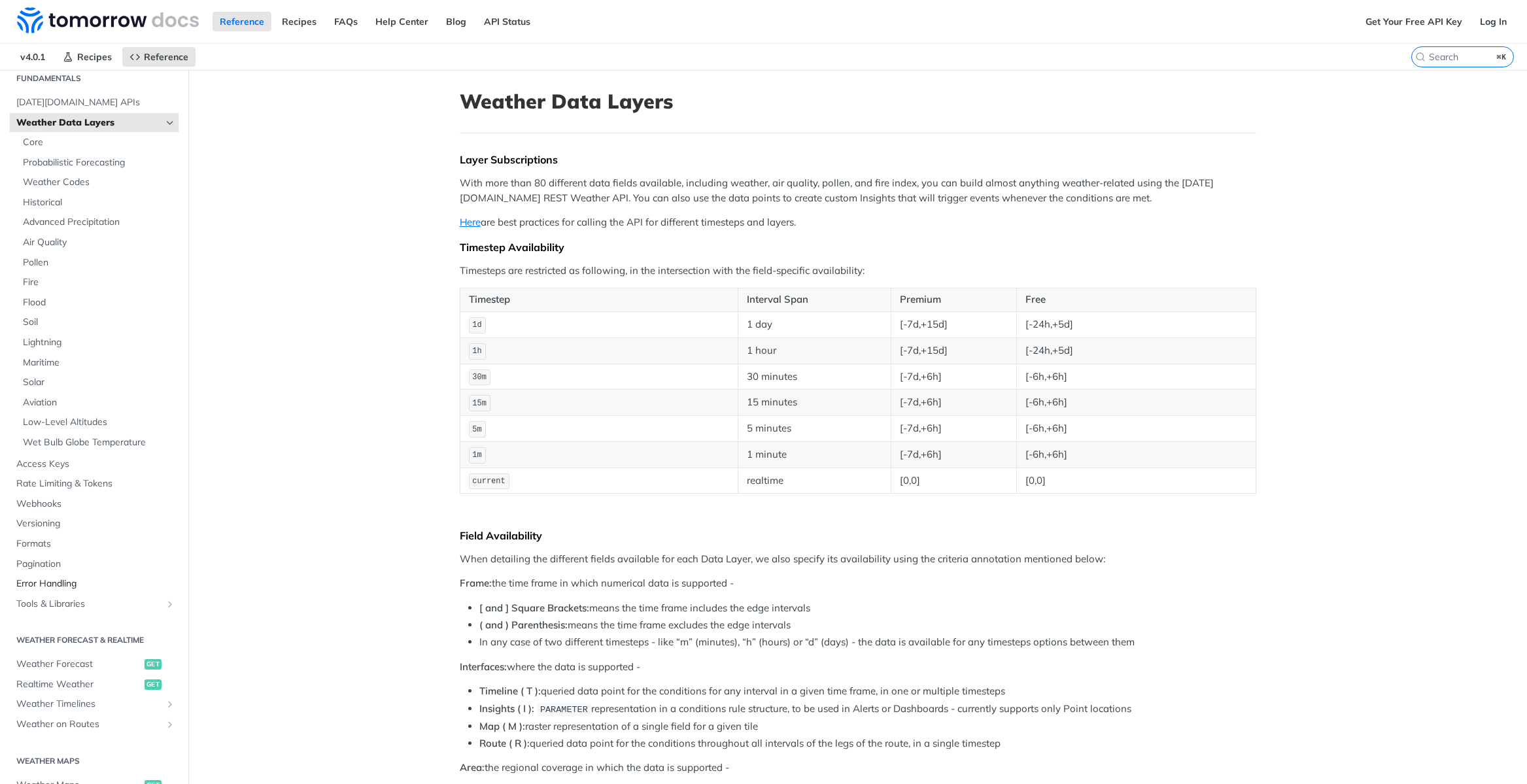
scroll to position [157, 0]
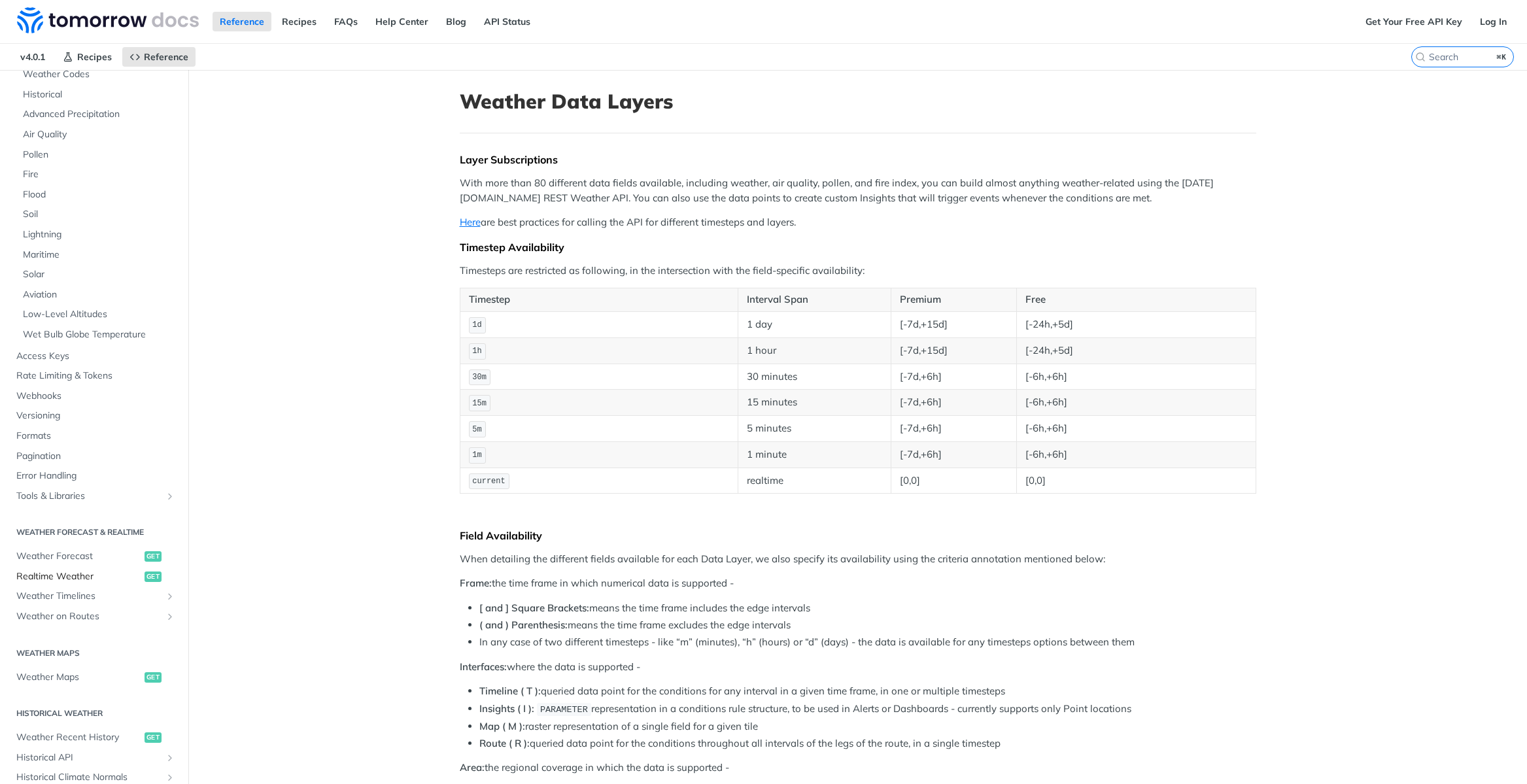
click at [75, 575] on span "Realtime Weather" at bounding box center [79, 576] width 125 height 13
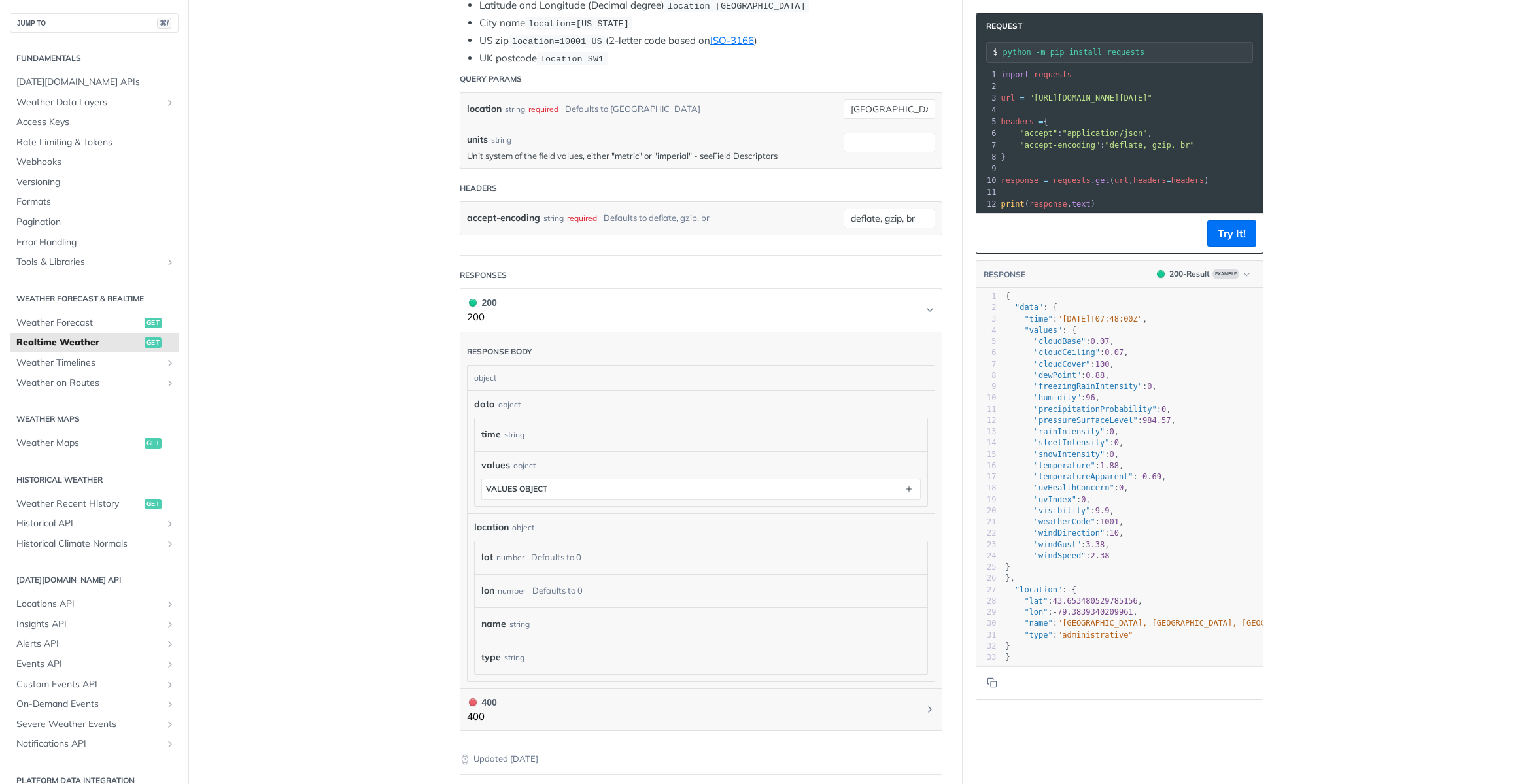
scroll to position [320, 0]
click at [906, 483] on icon "button" at bounding box center [908, 487] width 14 height 14
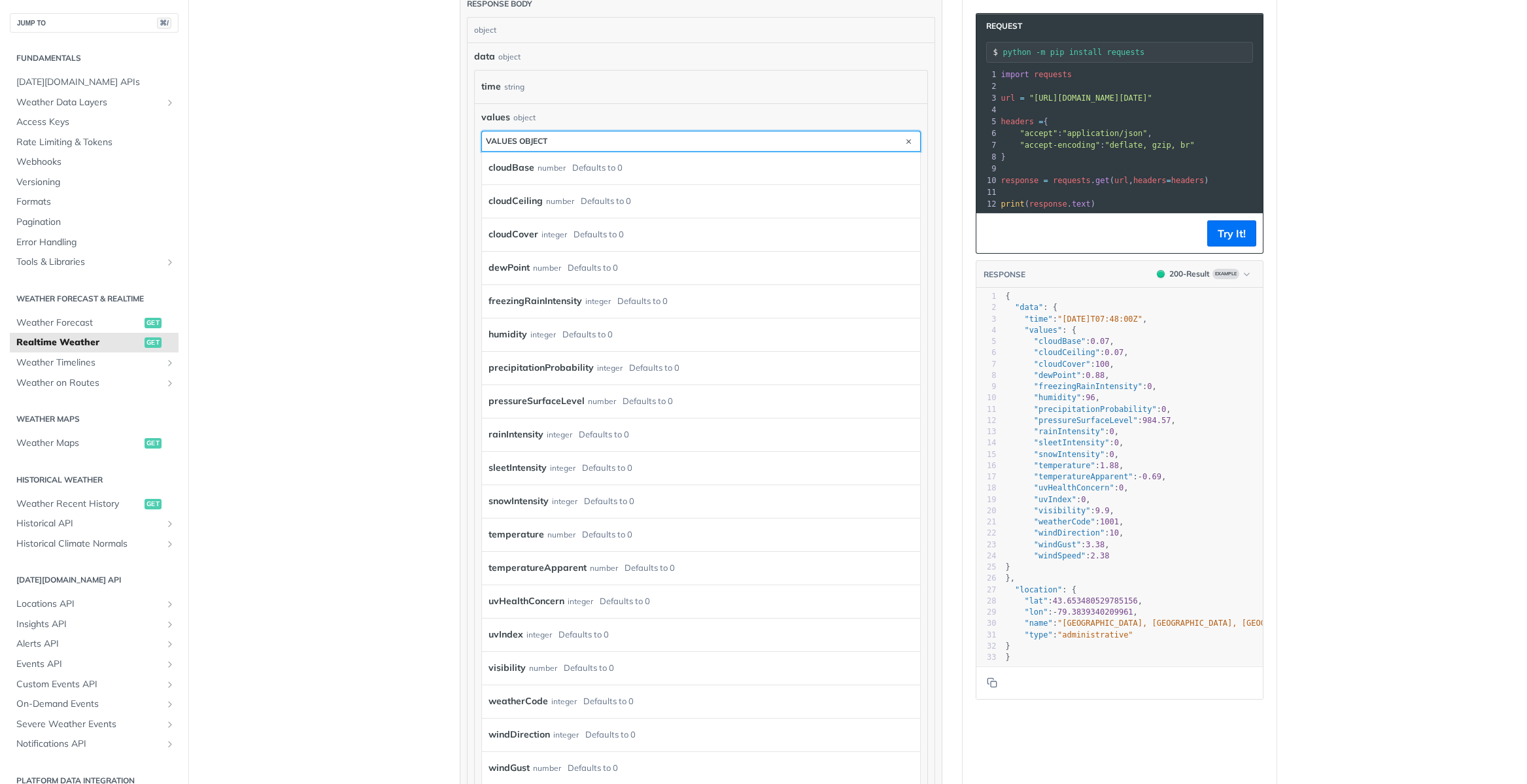
scroll to position [664, 0]
